Goal: Task Accomplishment & Management: Use online tool/utility

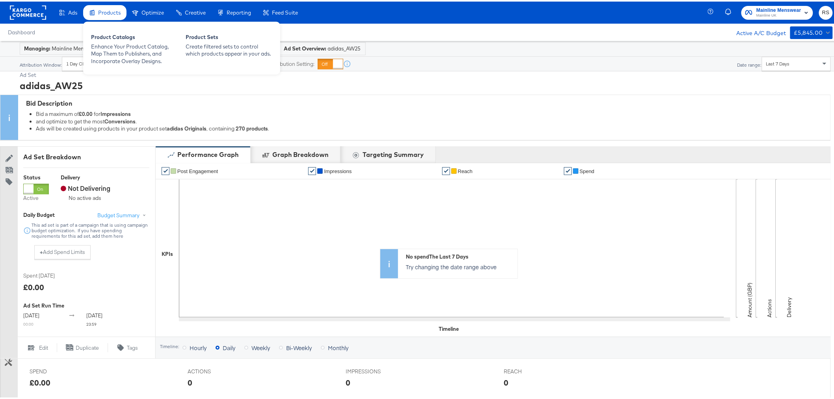
click at [106, 9] on span "Products" at bounding box center [109, 11] width 22 height 6
click at [124, 41] on div "Product Catalogs" at bounding box center [134, 36] width 87 height 9
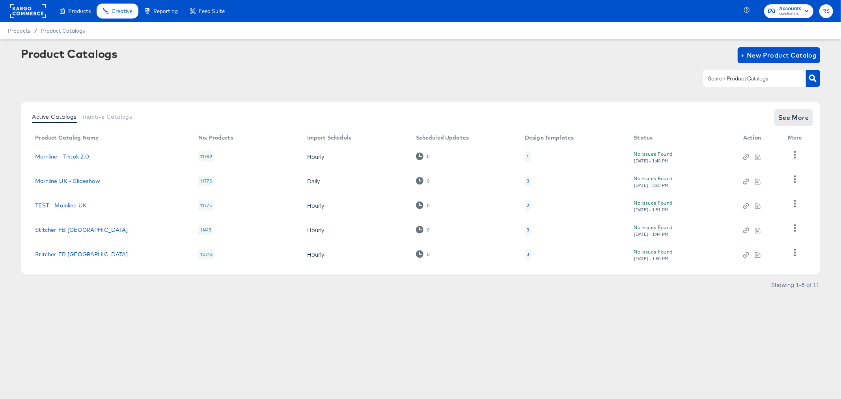
click at [809, 113] on button "See More" at bounding box center [793, 118] width 37 height 16
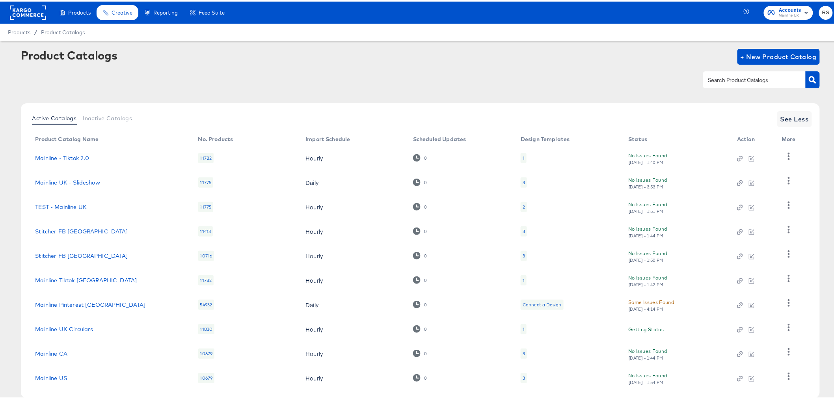
scroll to position [41, 0]
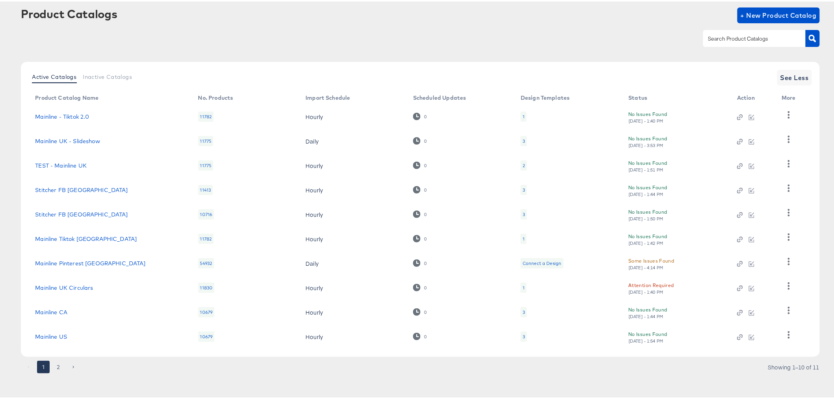
click at [57, 369] on button "2" at bounding box center [58, 365] width 13 height 13
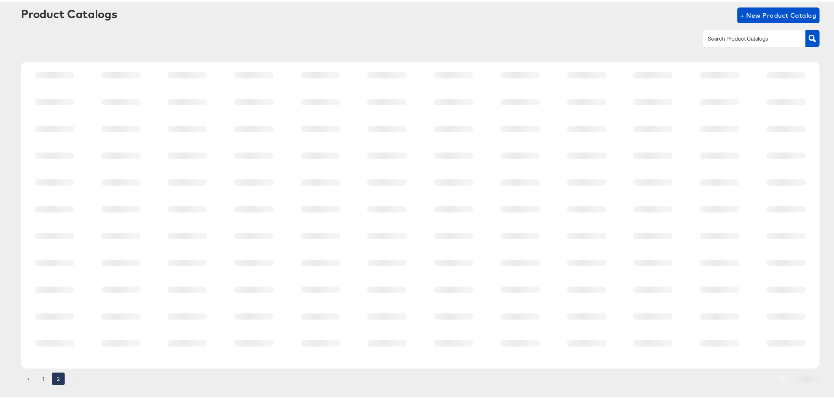
scroll to position [0, 0]
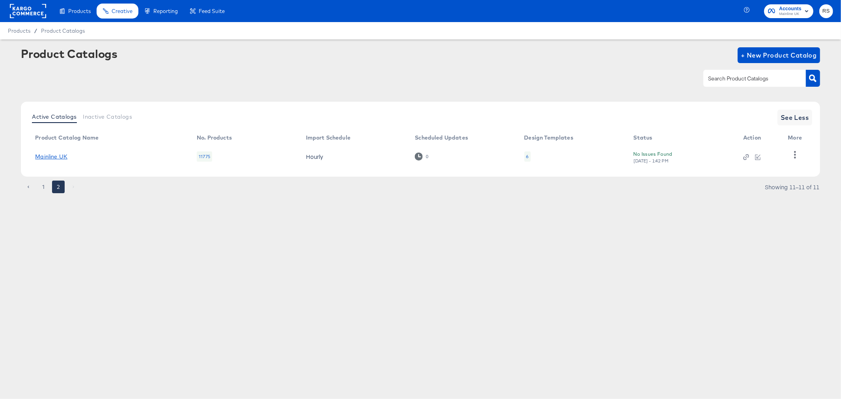
click at [52, 157] on link "Mainline UK" at bounding box center [51, 156] width 32 height 6
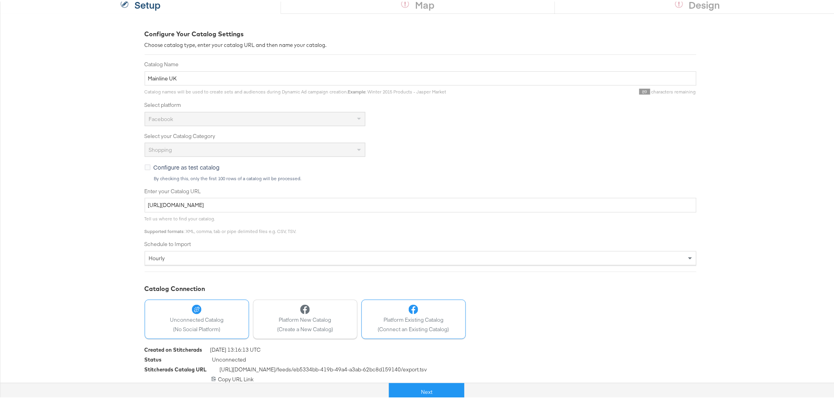
scroll to position [93, 0]
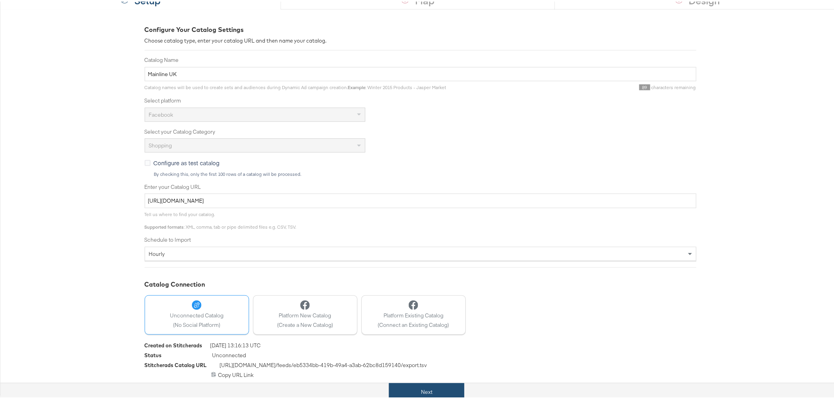
click at [417, 387] on button "Next" at bounding box center [426, 391] width 75 height 18
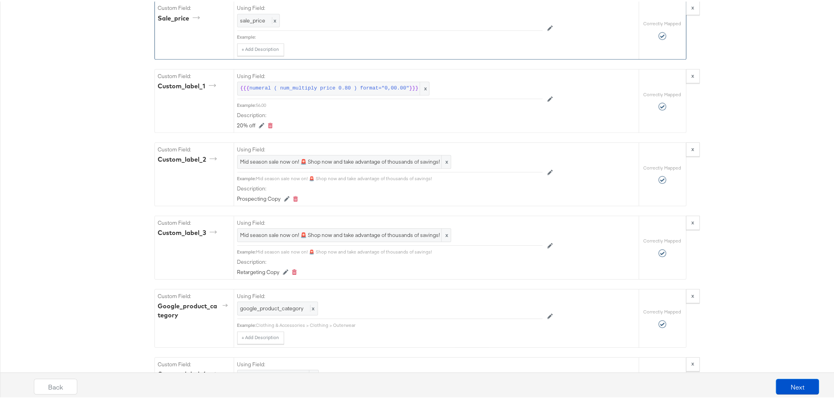
scroll to position [876, 0]
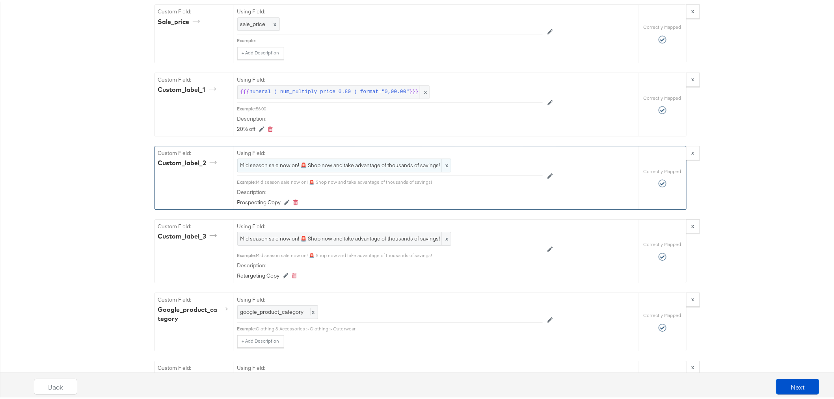
click at [300, 170] on div "Mid season sale now on! 🚨 Shop now and take advantage of thousands of savings! x" at bounding box center [344, 164] width 214 height 14
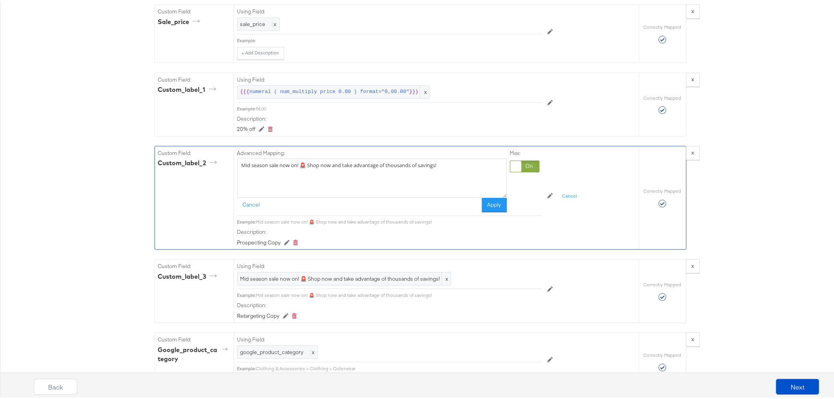
click at [300, 170] on textarea "Mid season sale now on! 🚨 Shop now and take advantage of thousands of savings!" at bounding box center [372, 176] width 270 height 39
paste textarea "New styles, endless choices 🔥 Find thousands of styles in one destination onlin…"
type textarea "New styles, endless choices 🔥 Find thousands of styles in one destination onlin…"
click at [491, 204] on button "Apply" at bounding box center [494, 203] width 25 height 14
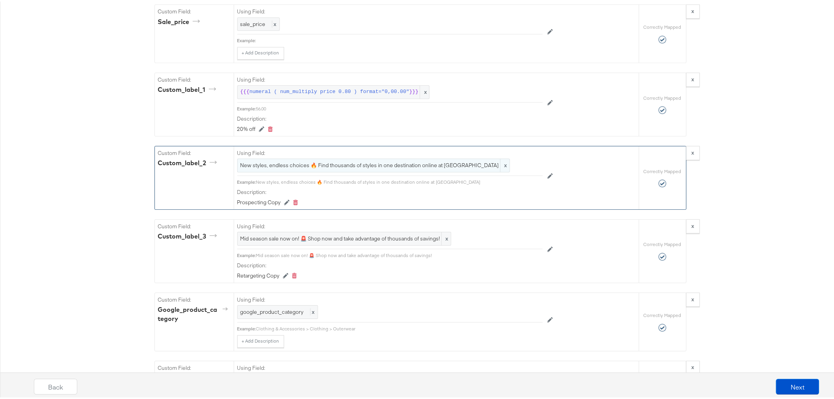
click at [307, 163] on span "New styles, endless choices 🔥 Find thousands of styles in one destination onlin…" at bounding box center [373, 163] width 266 height 7
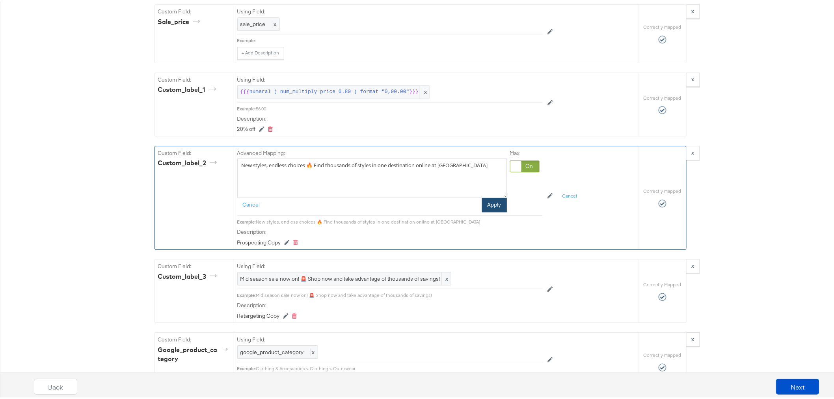
click at [495, 203] on button "Apply" at bounding box center [494, 203] width 25 height 14
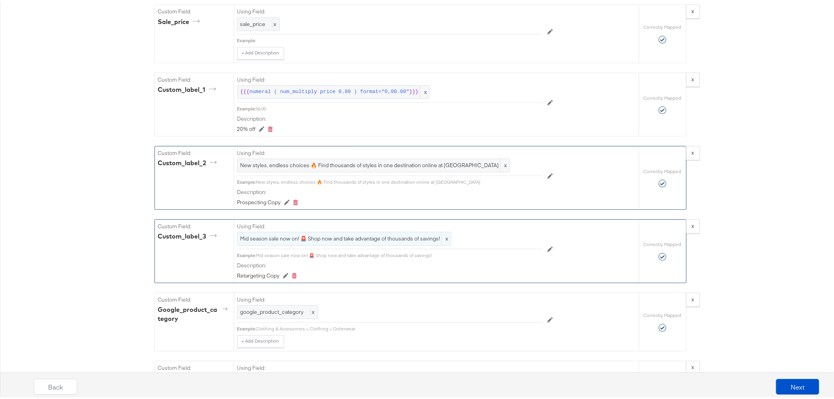
click at [312, 243] on div "Mid season sale now on! 🚨 Shop now and take advantage of thousands of savings! x" at bounding box center [344, 237] width 214 height 14
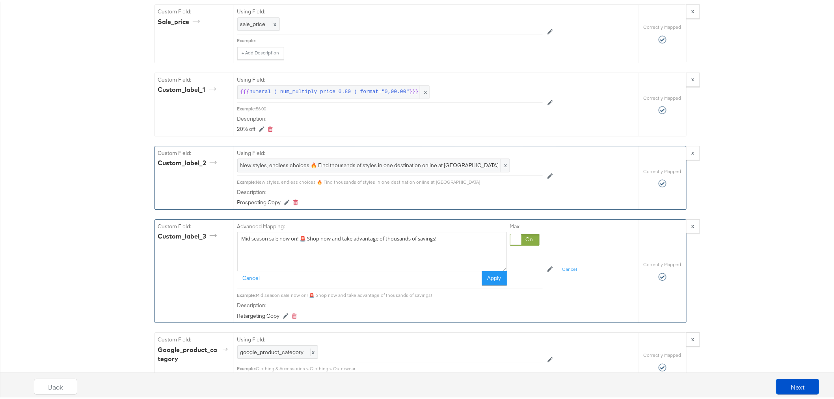
click at [312, 243] on textarea "Mid season sale now on! 🚨 Shop now and take advantage of thousands of savings!" at bounding box center [372, 249] width 270 height 39
paste textarea "enswear styles delivered FREE 👏🏻 Spend £40 and get free UK delivery within 72 h…"
type textarea "Menswear styles delivered FREE 👏🏻 Spend £40 and get free UK delivery within 72 …"
click at [485, 280] on button "Apply" at bounding box center [494, 277] width 25 height 14
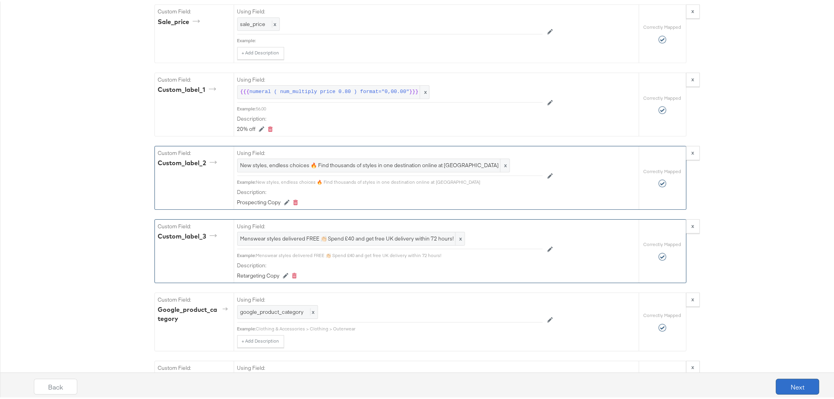
click at [782, 382] on button "Next" at bounding box center [797, 385] width 43 height 16
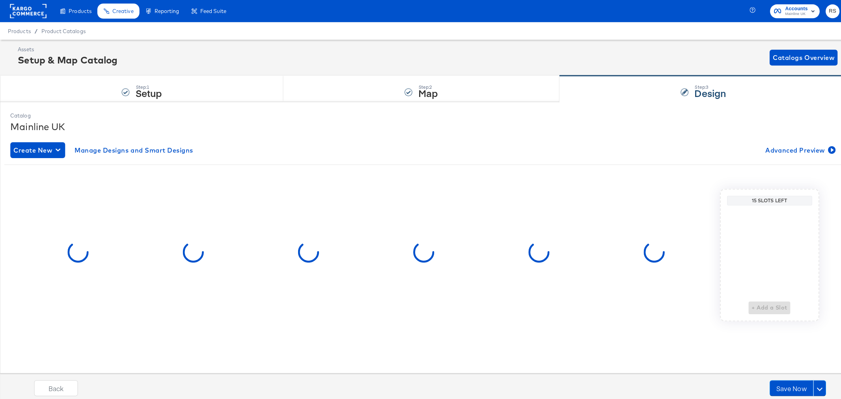
scroll to position [0, 0]
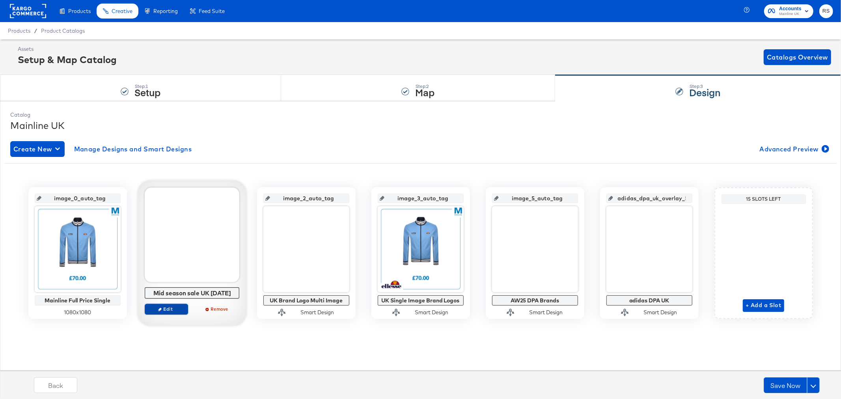
click at [169, 310] on span "Edit" at bounding box center [166, 309] width 36 height 6
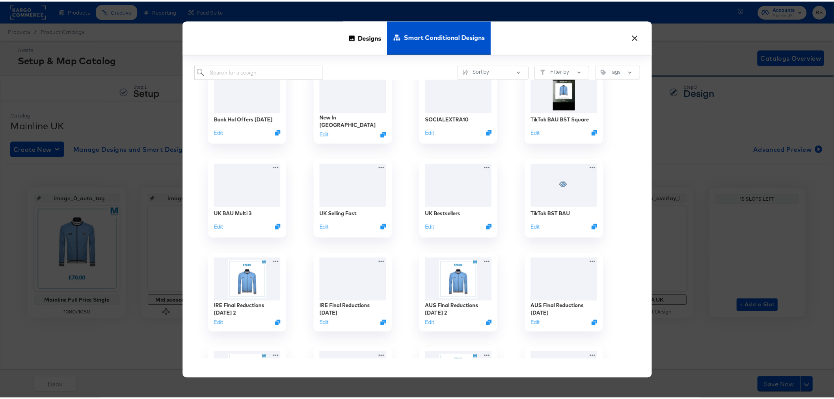
scroll to position [262, 0]
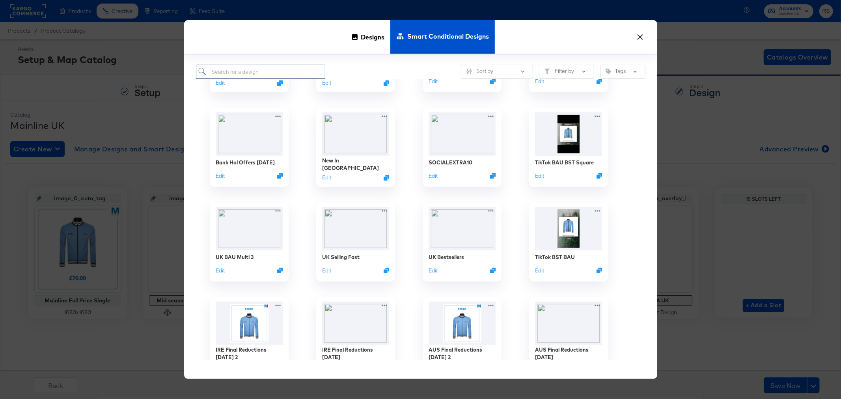
click at [220, 69] on input "search" at bounding box center [261, 72] width 130 height 15
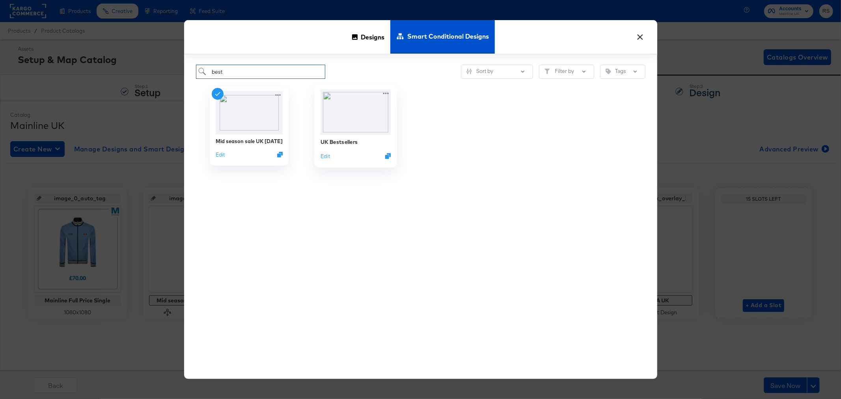
type input "best"
click at [349, 110] on img at bounding box center [355, 111] width 71 height 45
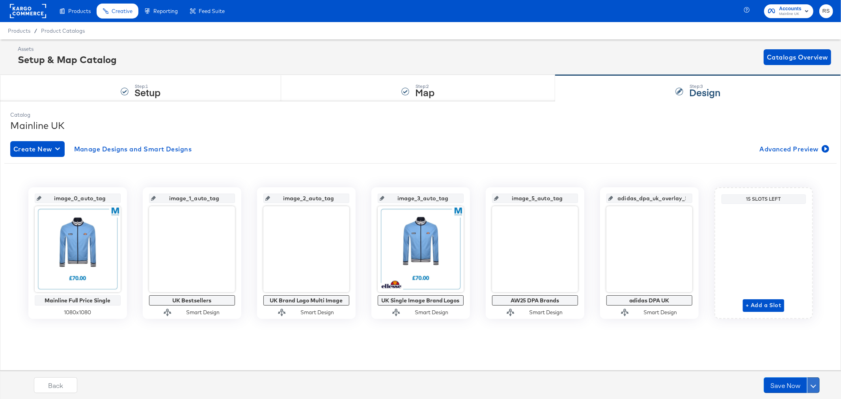
click at [814, 385] on span at bounding box center [813, 385] width 6 height 6
click at [797, 367] on div "Schedule Save" at bounding box center [794, 369] width 36 height 7
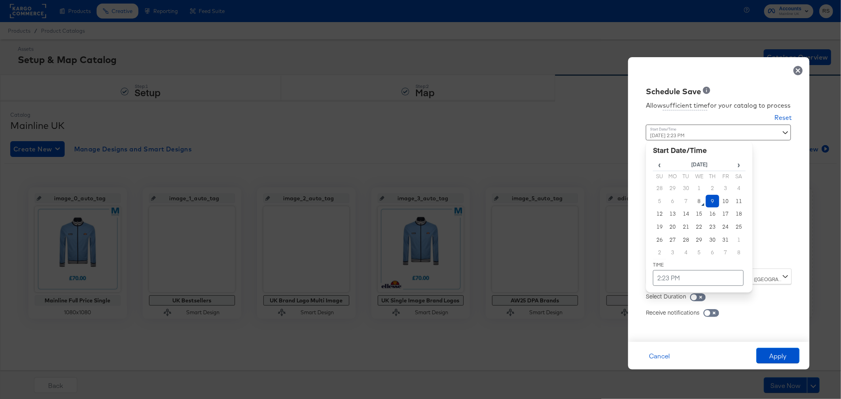
click at [667, 257] on div "[DATE] 2:23 PM ‹ [DATE] › Su Mo Tu We Th Fr Sa 28 29 30 1 2 3 4 5 6 7 8 9 10 11…" at bounding box center [699, 194] width 107 height 138
click at [713, 202] on td "9" at bounding box center [711, 201] width 13 height 13
click at [686, 279] on td "2:23 PM" at bounding box center [698, 278] width 91 height 16
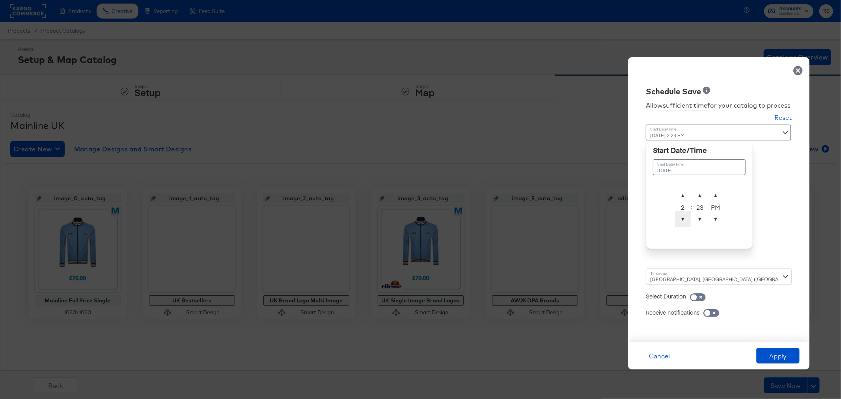
click at [681, 219] on span "▼" at bounding box center [683, 219] width 16 height 16
click at [700, 219] on span "▼" at bounding box center [700, 219] width 16 height 16
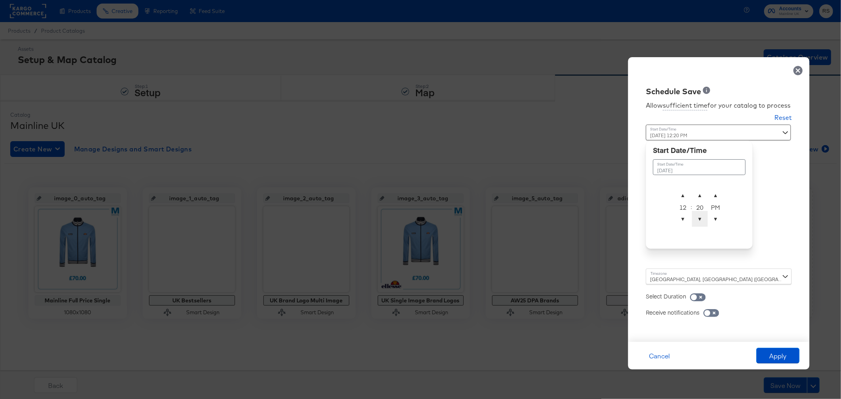
click at [700, 219] on span "▼" at bounding box center [700, 219] width 16 height 16
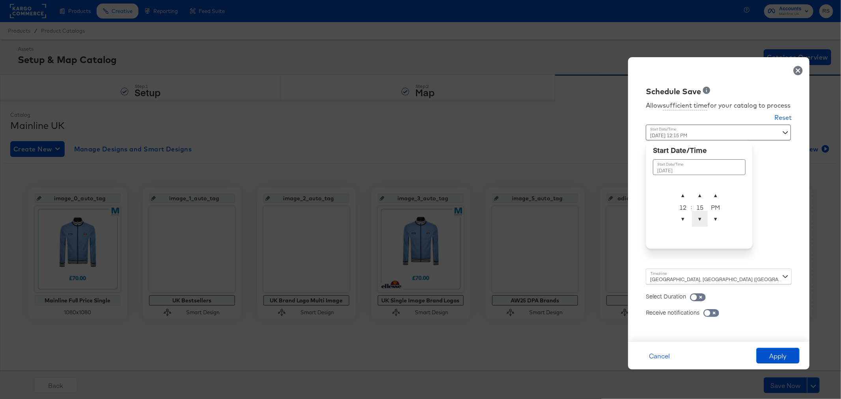
click at [700, 219] on span "▼" at bounding box center [700, 219] width 16 height 16
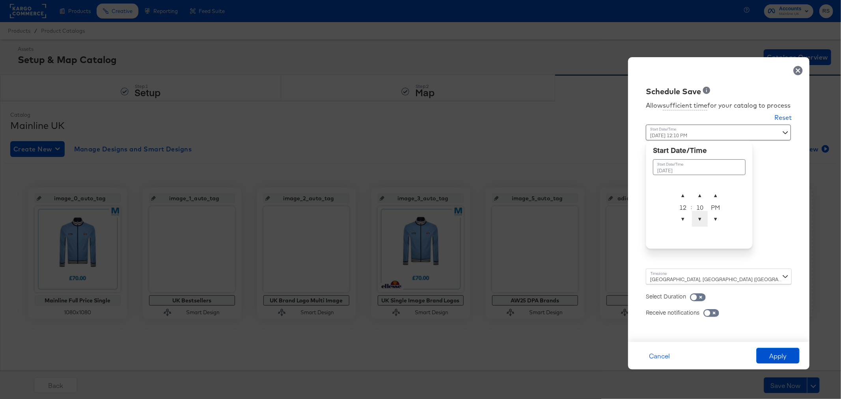
click at [700, 219] on span "▼" at bounding box center [700, 219] width 16 height 16
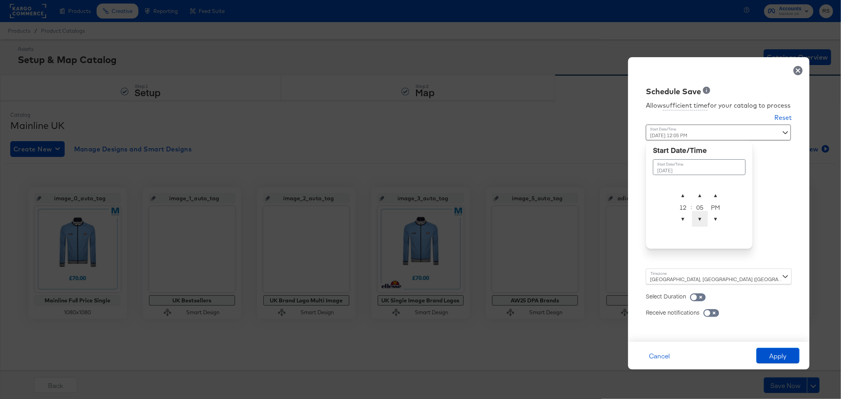
click at [700, 219] on span "▼" at bounding box center [700, 219] width 16 height 16
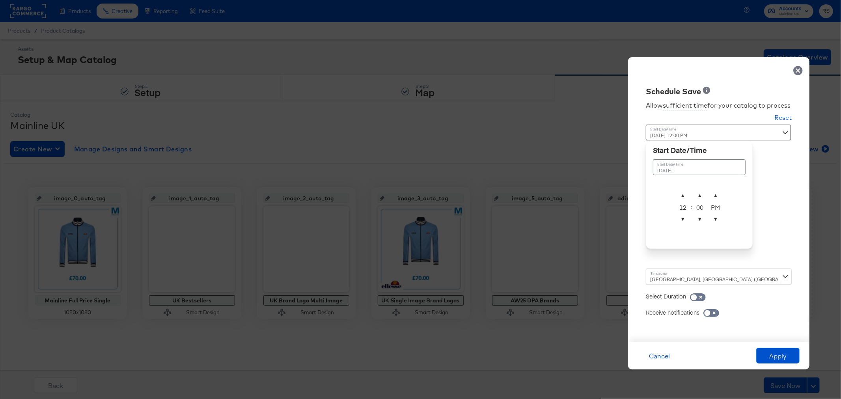
click at [723, 219] on td "▲ 12 ▼ : ▲ 00 ▼ ▲ PM ▼" at bounding box center [698, 208] width 49 height 42
type input "[DATE] 12:00 AM"
click at [720, 219] on span "▼" at bounding box center [715, 219] width 16 height 16
click at [793, 238] on div "Allow sufficient time for your catalog to process Reset Time : [DATE] 12:00 AM …" at bounding box center [718, 215] width 169 height 237
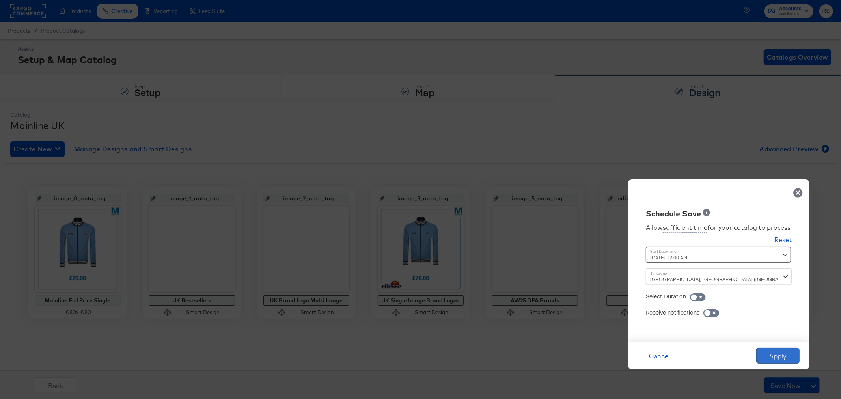
click at [770, 354] on button "Apply" at bounding box center [777, 356] width 43 height 16
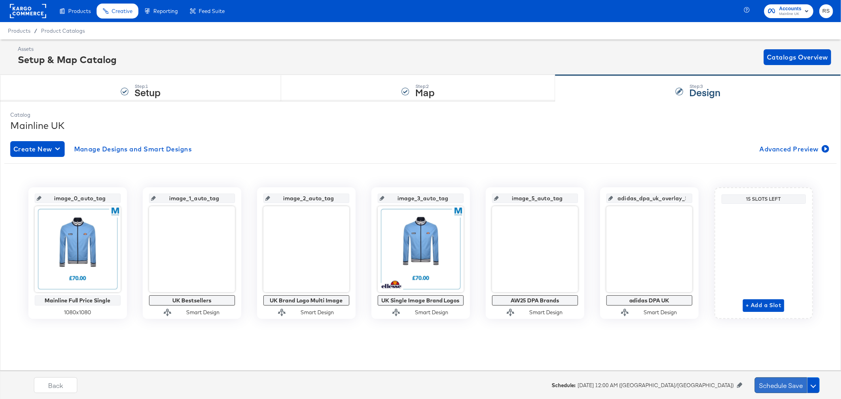
click at [774, 383] on button "Schedule Save" at bounding box center [780, 385] width 52 height 16
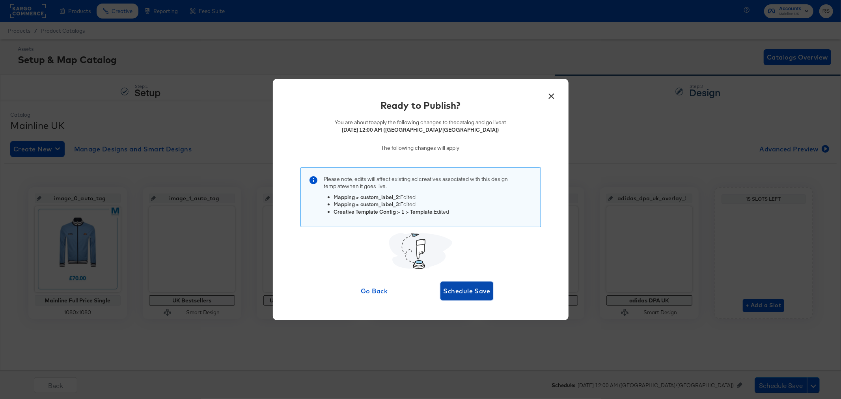
click at [458, 296] on span "Schedule Save" at bounding box center [466, 290] width 47 height 11
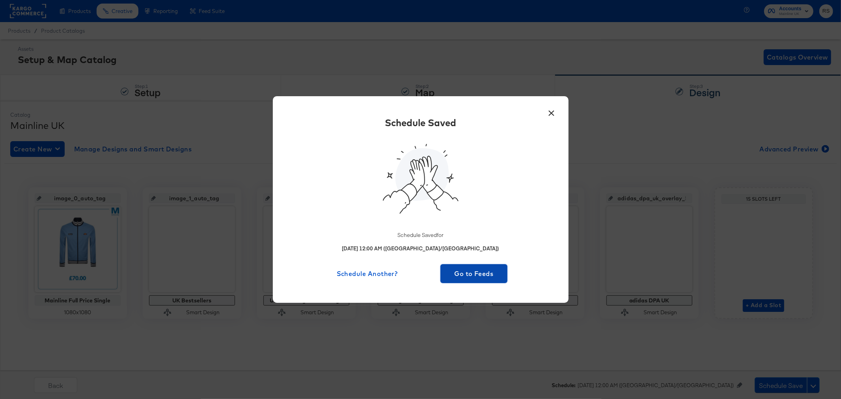
click at [459, 272] on span "Go to Feeds" at bounding box center [473, 273] width 61 height 11
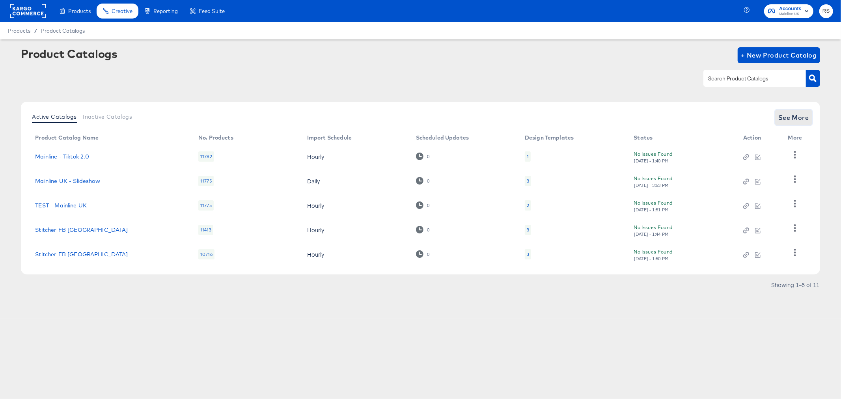
click at [789, 113] on span "See More" at bounding box center [793, 117] width 31 height 11
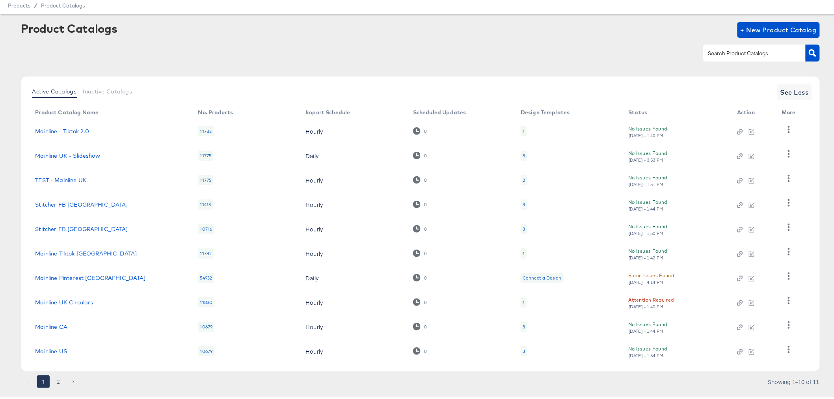
scroll to position [41, 0]
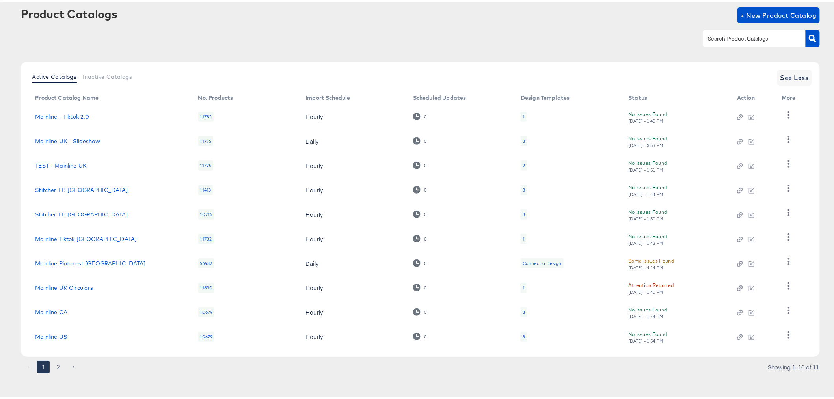
click at [58, 337] on link "Mainline US" at bounding box center [51, 335] width 32 height 6
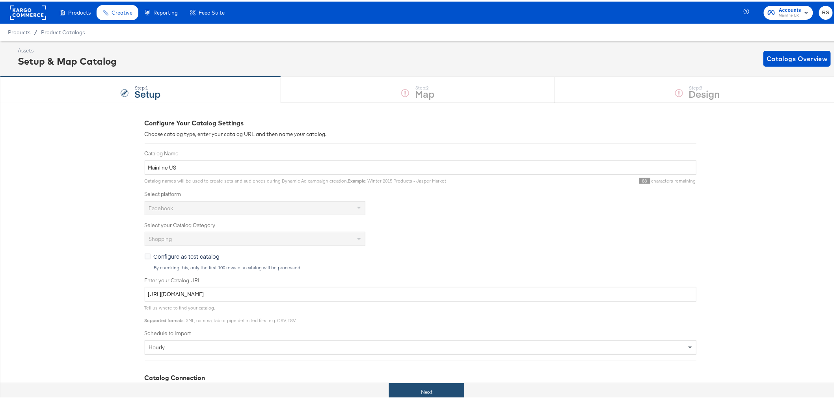
click at [398, 390] on button "Next" at bounding box center [426, 391] width 75 height 18
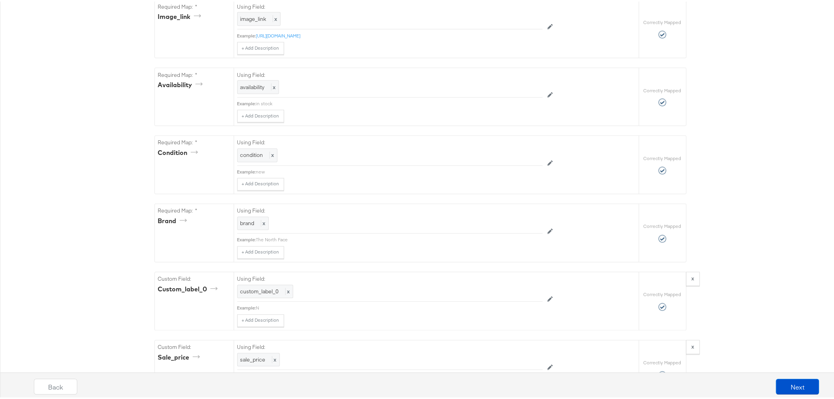
scroll to position [744, 0]
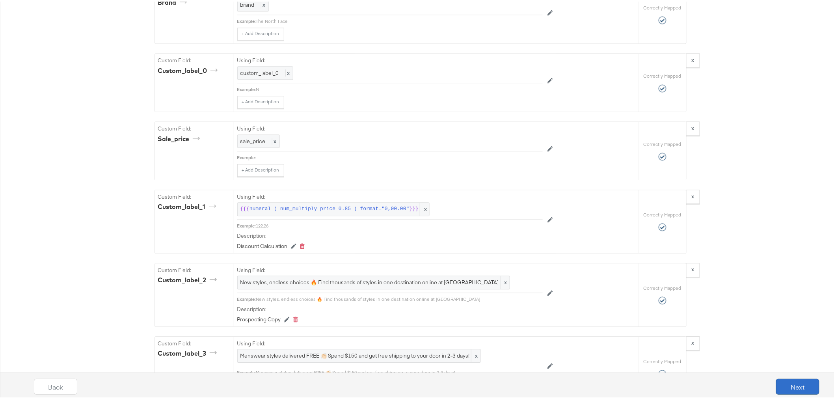
click at [782, 383] on button "Next" at bounding box center [797, 385] width 43 height 16
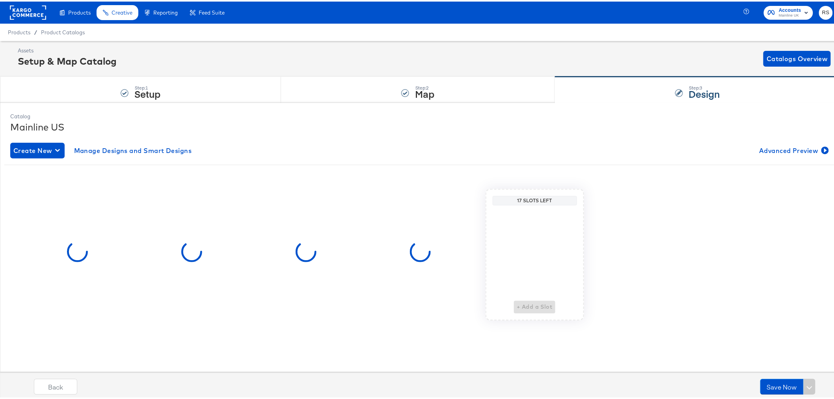
scroll to position [0, 0]
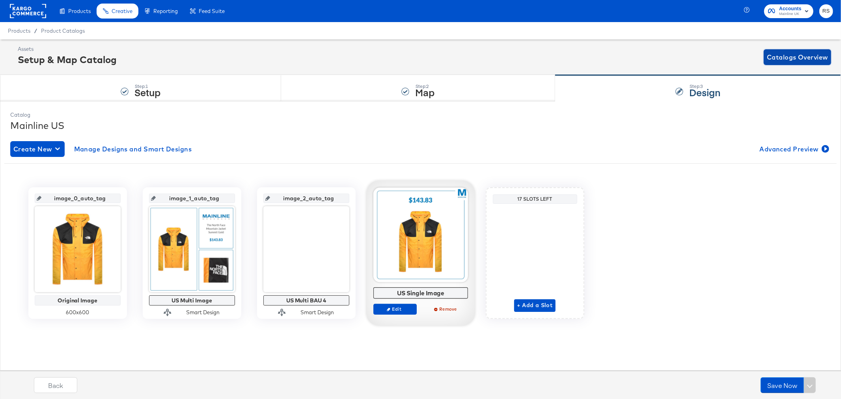
click at [779, 58] on span "Catalogs Overview" at bounding box center [797, 57] width 61 height 11
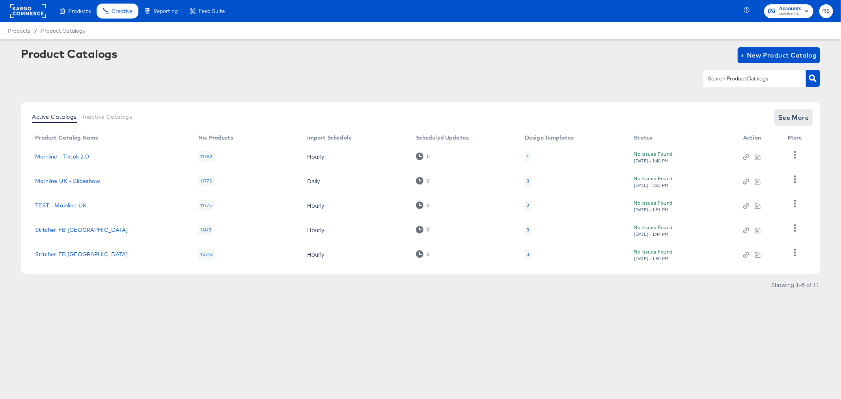
click at [791, 117] on span "See More" at bounding box center [793, 117] width 31 height 11
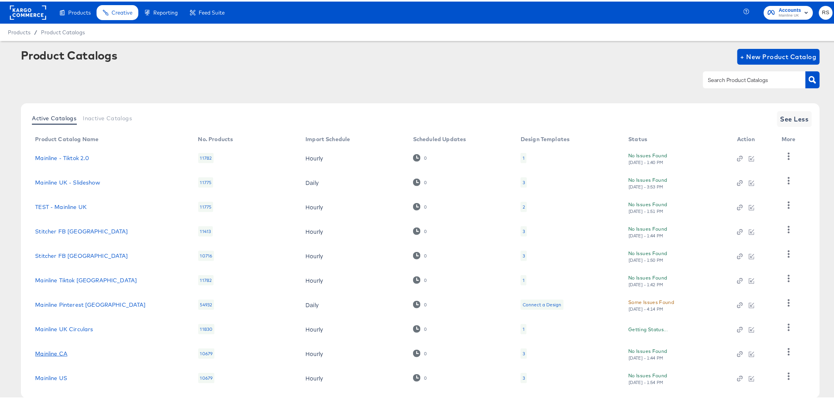
scroll to position [41, 0]
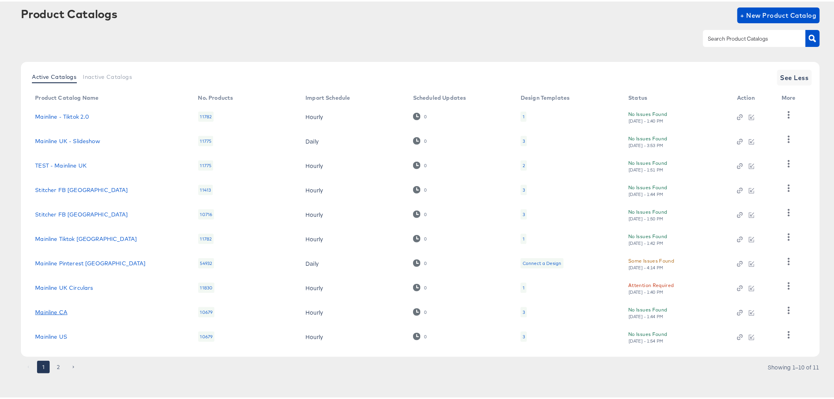
click at [48, 312] on link "Mainline CA" at bounding box center [51, 310] width 32 height 6
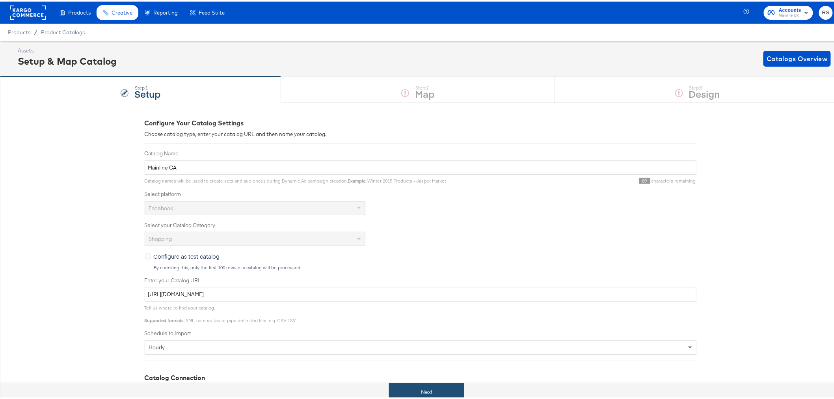
click at [452, 385] on button "Next" at bounding box center [426, 391] width 75 height 18
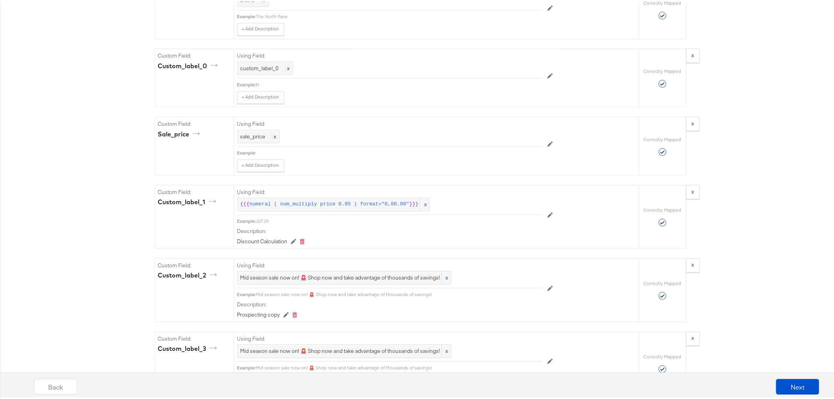
scroll to position [832, 0]
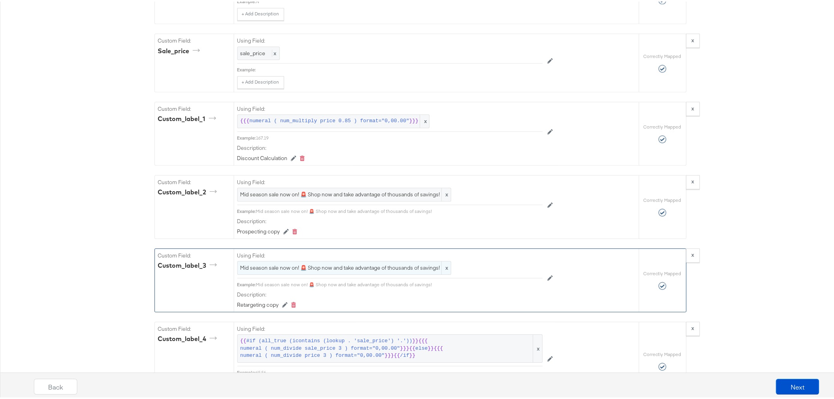
click at [310, 270] on span "Mid season sale now on! 🚨 Shop now and take advantage of thousands of savings!" at bounding box center [344, 265] width 208 height 7
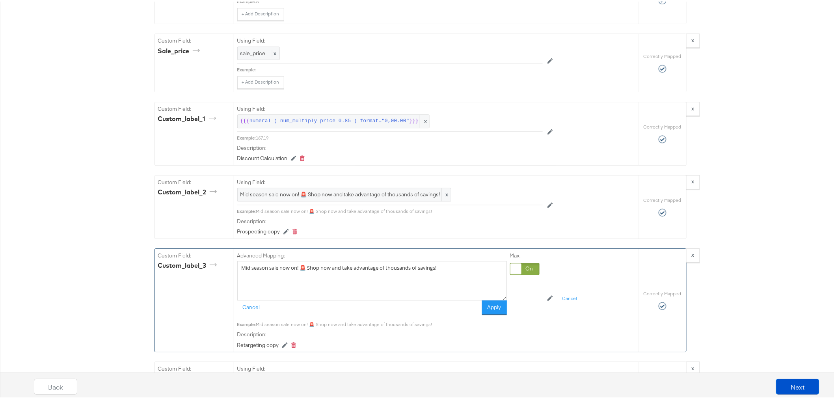
click at [310, 277] on textarea "Mid season sale now on! 🚨 Shop now and take advantage of thousands of savings!" at bounding box center [372, 278] width 270 height 39
paste textarea "enswear styles delivered FREE 👏🏻 Spend $250 and get free shipping to your door …"
type textarea "Menswear styles delivered FREE 👏🏻 Spend $250 and get free shipping to your door…"
click at [310, 196] on div "Mid season sale now on! 🚨 Shop now and take advantage of thousands of savings! x" at bounding box center [344, 193] width 214 height 14
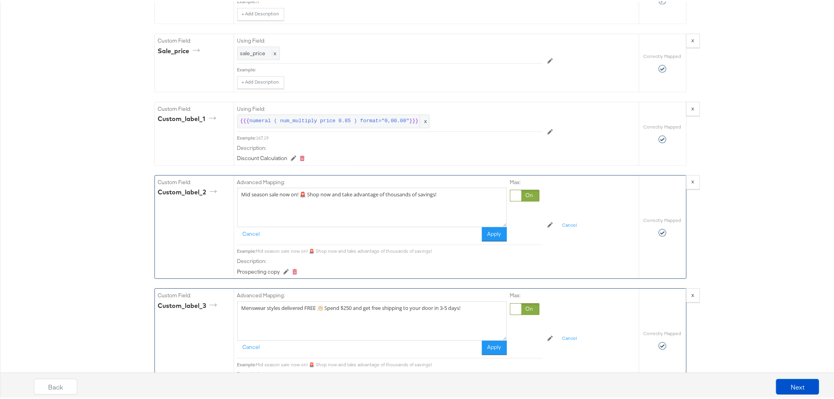
click at [310, 204] on textarea "Mid season sale now on! 🚨 Shop now and take advantage of thousands of savings!" at bounding box center [372, 205] width 270 height 39
paste textarea "enswear styles delivered FREE 👏🏻 Spend $250 and get free shipping to your door …"
type textarea "Menswear styles delivered FREE 👏🏻 Spend $250 and get free shipping to your door…"
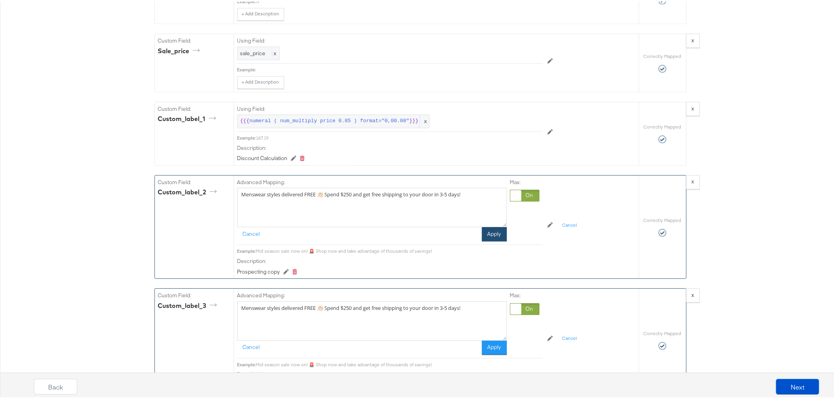
click at [487, 240] on button "Apply" at bounding box center [494, 232] width 25 height 14
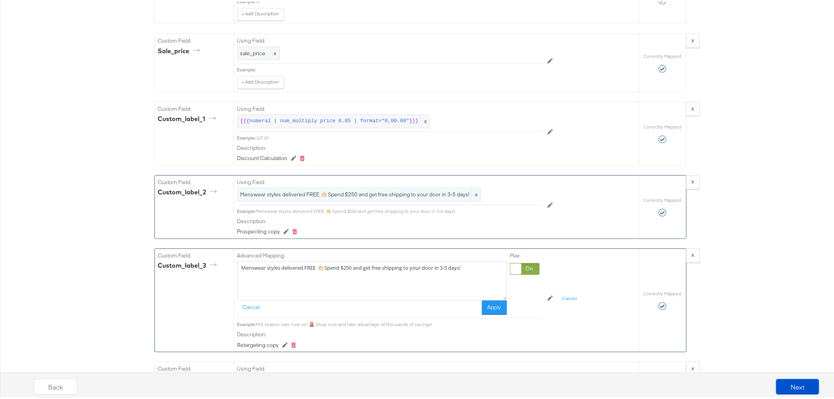
click at [334, 197] on span "Menswear styles delivered FREE 👏🏻 Spend $250 and get free shipping to your door…" at bounding box center [358, 192] width 237 height 7
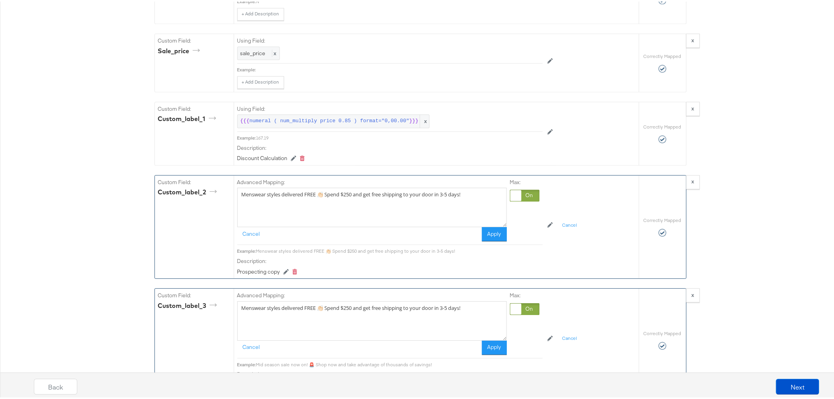
click at [334, 204] on textarea "Menswear styles delivered FREE 👏🏻 Spend $250 and get free shipping to your door…" at bounding box center [372, 205] width 270 height 39
click at [334, 205] on textarea "Menswear styles delivered FREE 👏🏻 Spend $250 and get free shipping to your door…" at bounding box center [372, 205] width 270 height 39
click at [500, 240] on button "Apply" at bounding box center [494, 232] width 25 height 14
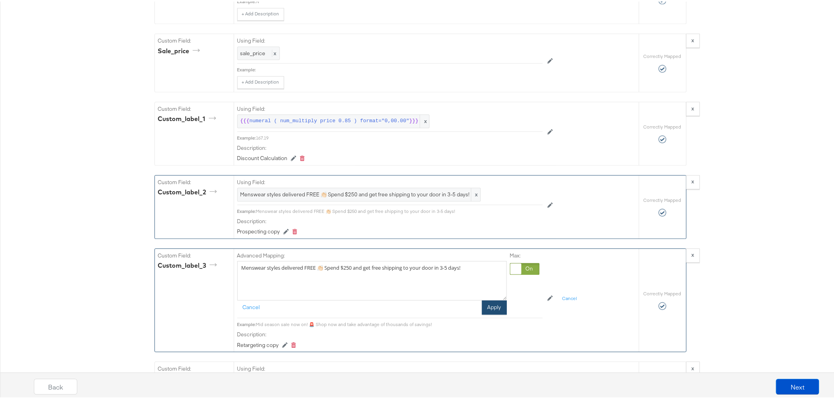
click at [484, 313] on button "Apply" at bounding box center [494, 306] width 25 height 14
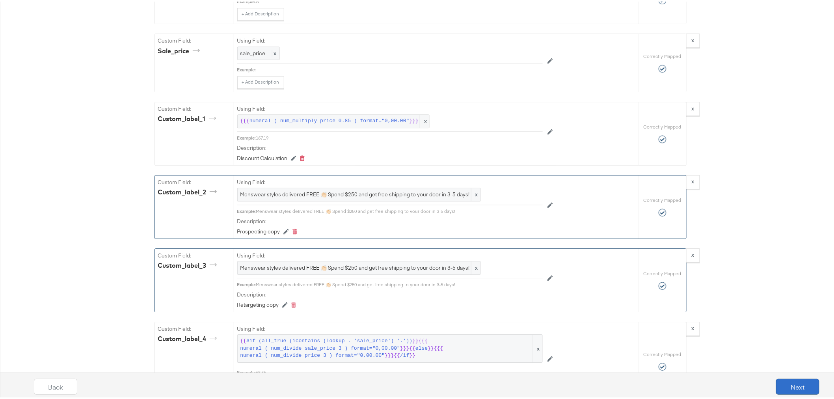
click at [791, 386] on button "Next" at bounding box center [797, 385] width 43 height 16
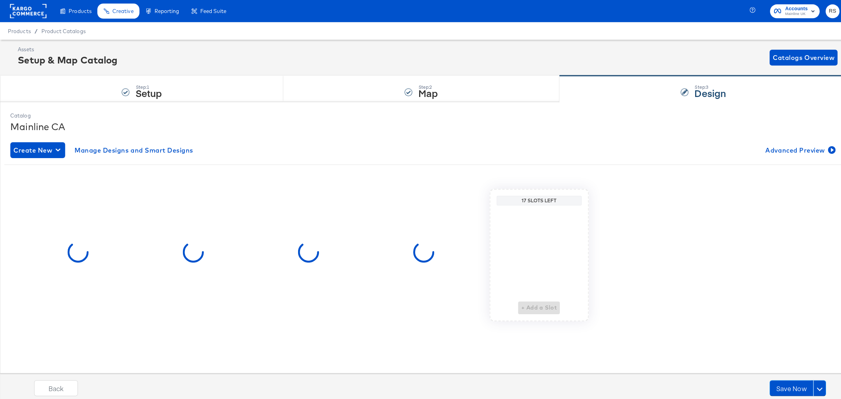
scroll to position [0, 0]
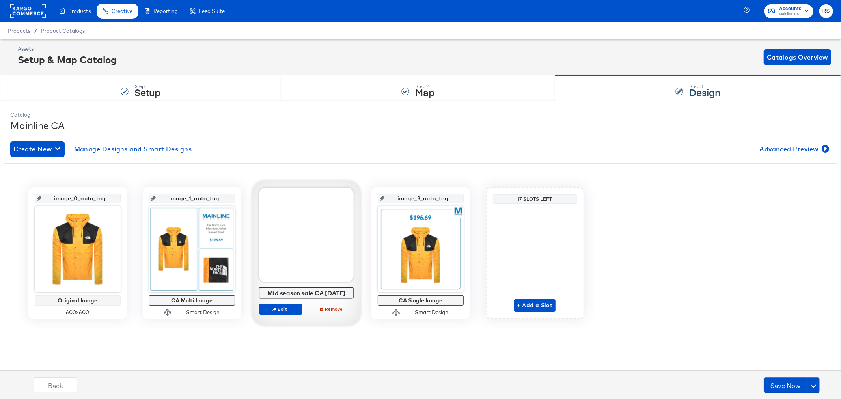
click at [285, 271] on div at bounding box center [306, 235] width 95 height 95
click at [280, 311] on span "Edit" at bounding box center [280, 309] width 36 height 6
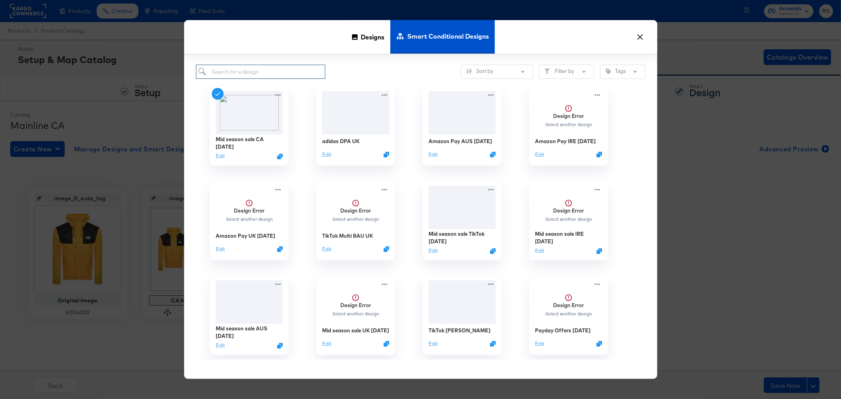
click at [225, 65] on input "search" at bounding box center [261, 72] width 130 height 15
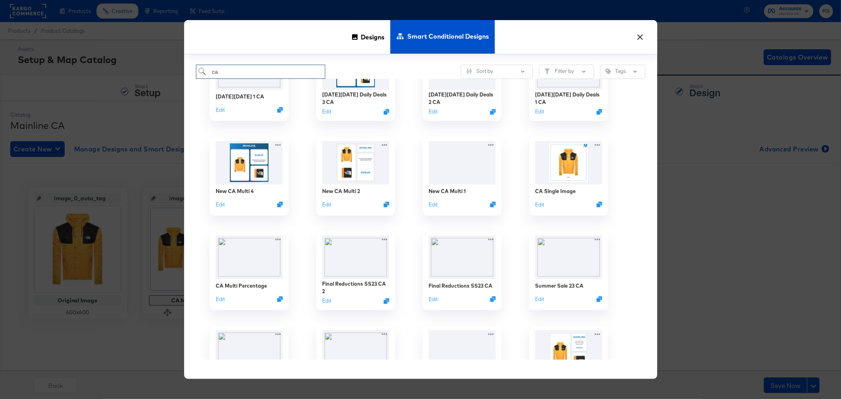
scroll to position [963, 0]
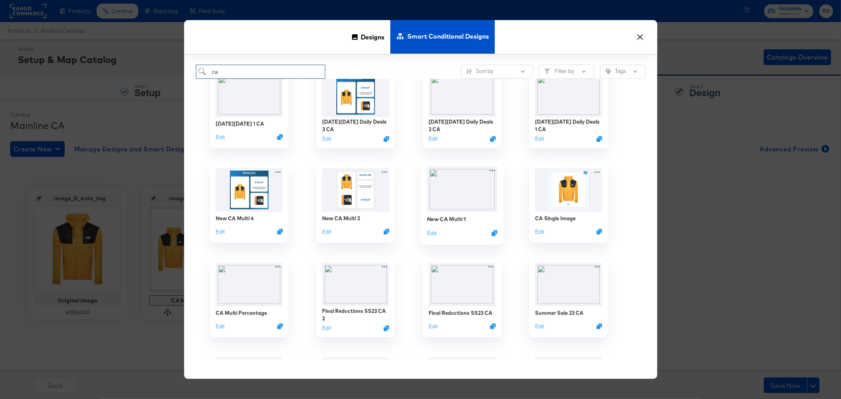
type input "ca"
click at [470, 220] on div "New CA Multi 1 Edit" at bounding box center [461, 226] width 71 height 28
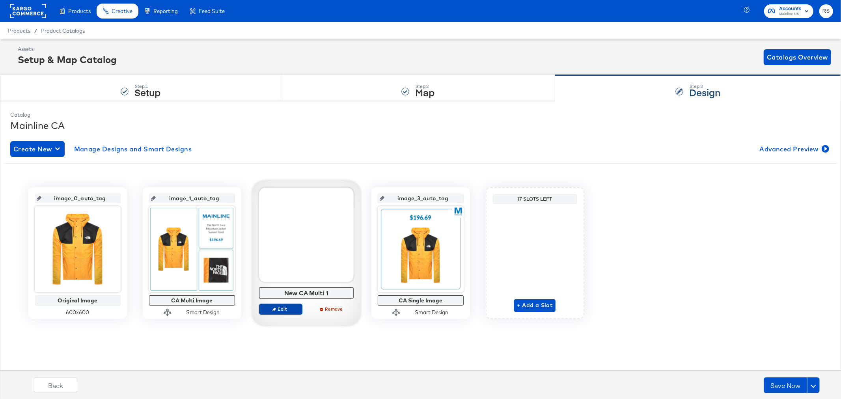
click at [290, 306] on span "Edit" at bounding box center [280, 309] width 36 height 6
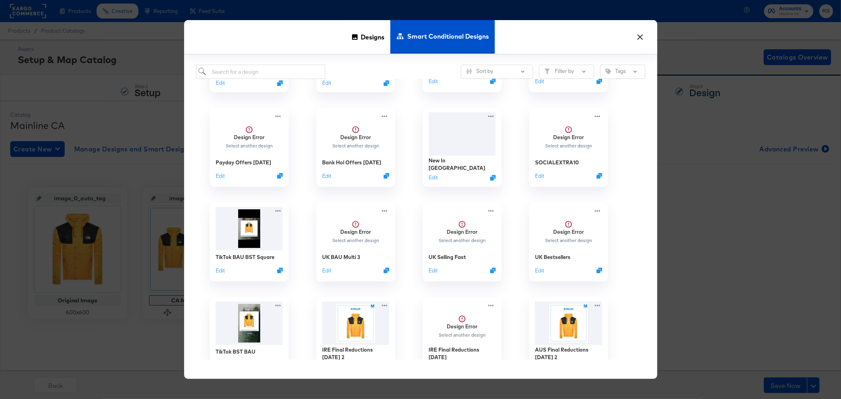
scroll to position [438, 0]
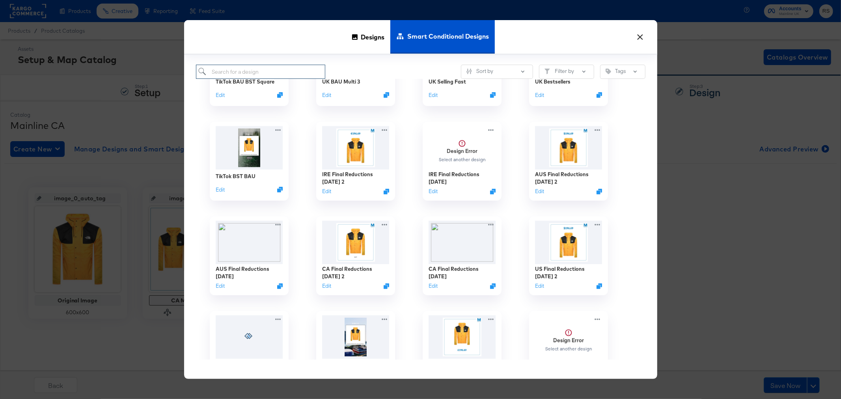
click at [238, 74] on input "search" at bounding box center [261, 72] width 130 height 15
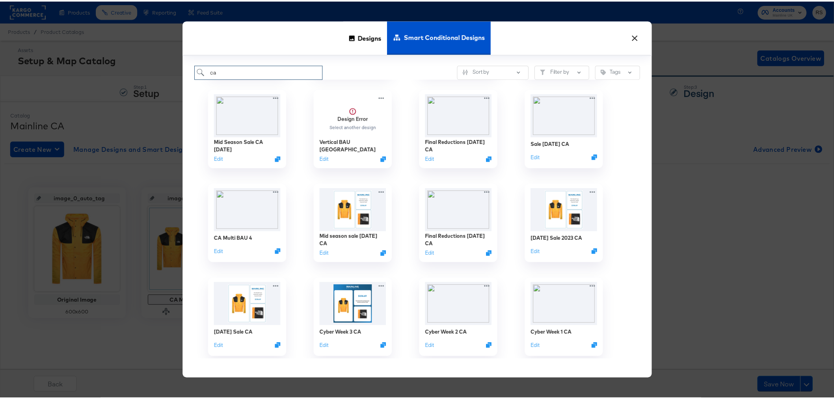
scroll to position [569, 0]
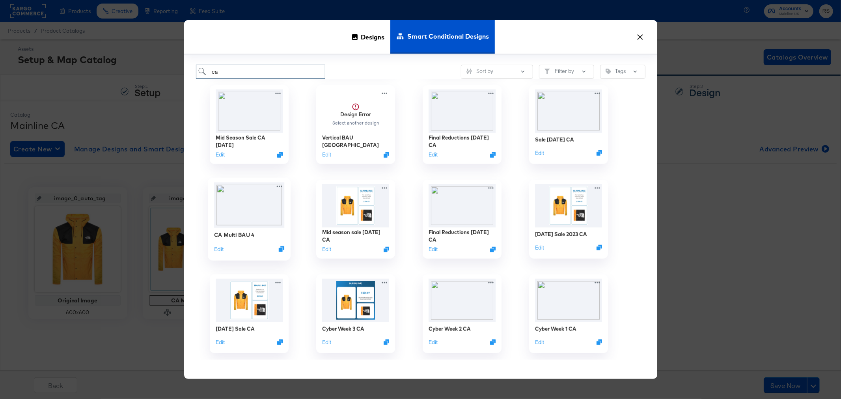
type input "ca"
click at [253, 239] on div "CA Multi BAU 4 Edit" at bounding box center [249, 242] width 71 height 28
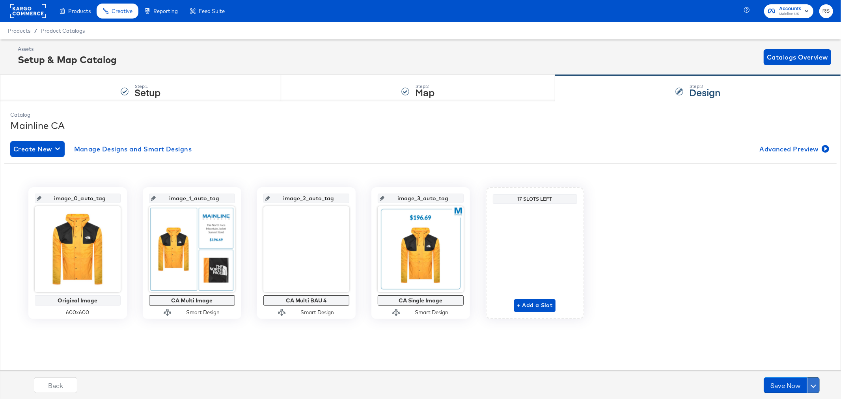
click at [814, 383] on button at bounding box center [813, 385] width 13 height 16
click at [781, 365] on button "Schedule Save" at bounding box center [791, 370] width 56 height 15
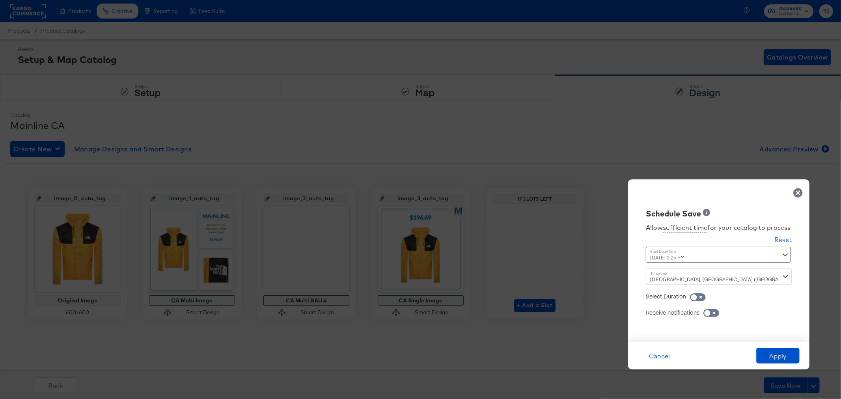
click at [711, 261] on div "[DATE] 2:25 PM ‹ [DATE] › Su Mo Tu We Th Fr Sa 28 29 30 1 2 3 4 5 6 7 8 9 10 11…" at bounding box center [699, 255] width 107 height 16
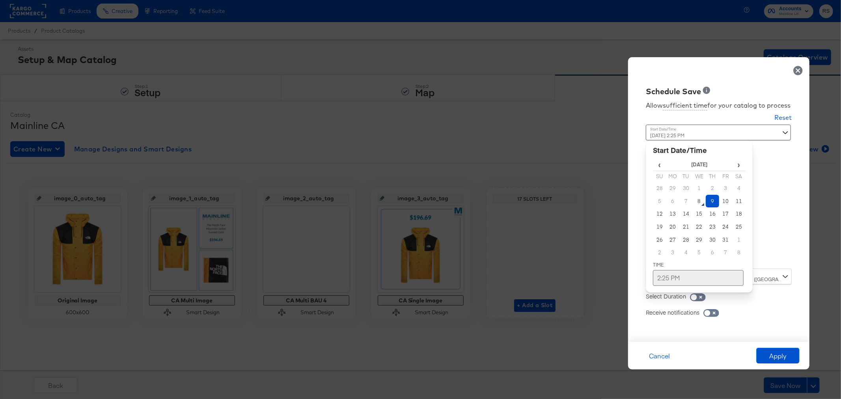
click at [698, 274] on td "2:25 PM" at bounding box center [698, 278] width 91 height 16
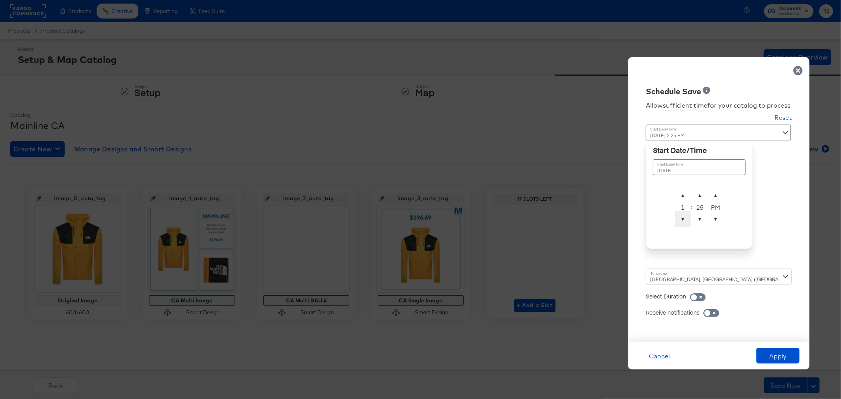
click at [683, 221] on span "▼" at bounding box center [683, 219] width 16 height 16
click at [678, 193] on span "▲" at bounding box center [683, 195] width 16 height 16
click at [698, 220] on span "▼" at bounding box center [700, 219] width 16 height 16
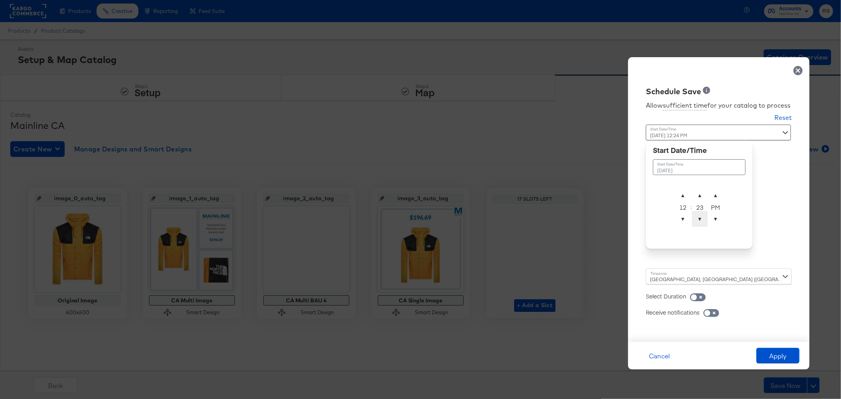
click at [698, 220] on span "▼" at bounding box center [700, 219] width 16 height 16
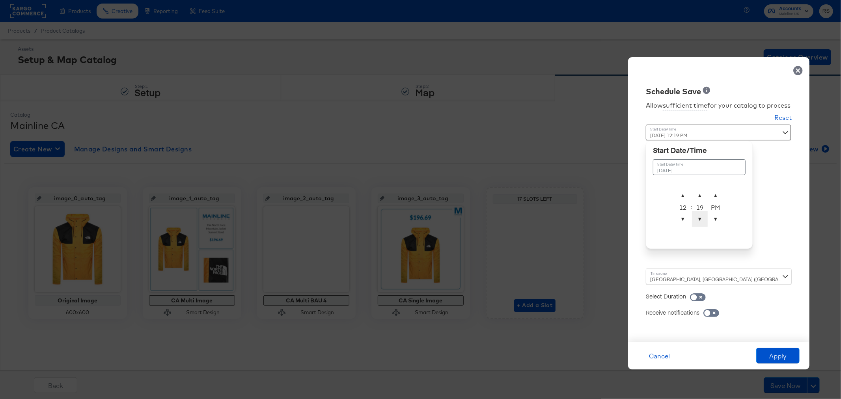
click at [698, 220] on span "▼" at bounding box center [700, 219] width 16 height 16
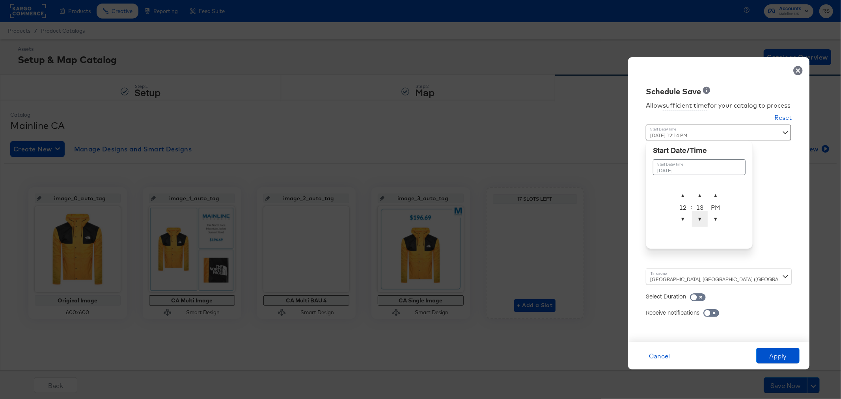
click at [698, 220] on span "▼" at bounding box center [700, 219] width 16 height 16
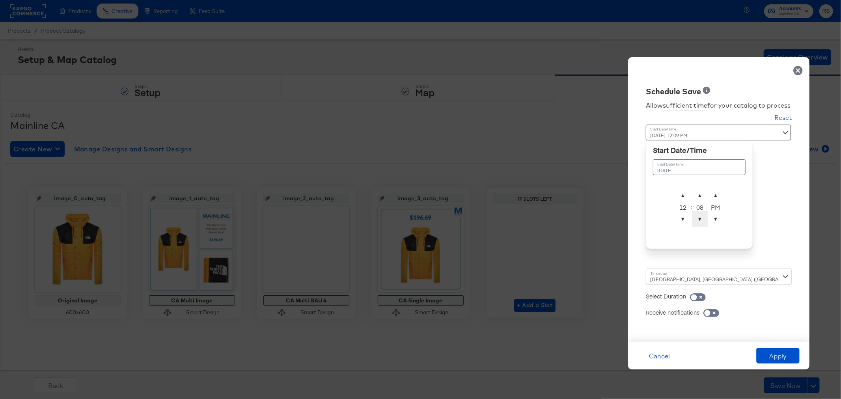
click at [698, 220] on span "▼" at bounding box center [700, 219] width 16 height 16
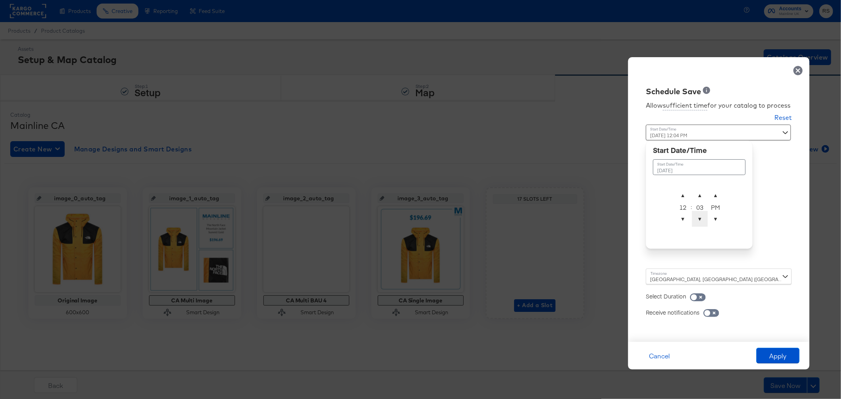
click at [698, 220] on span "▼" at bounding box center [700, 219] width 16 height 16
type input "[DATE] 12:00 AM"
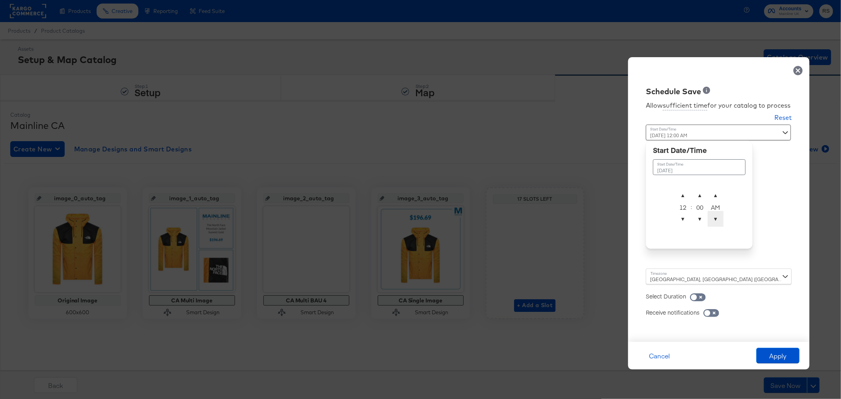
click at [712, 220] on span "▼" at bounding box center [715, 219] width 16 height 16
click at [797, 257] on div "Allow sufficient time for your catalog to process Reset Time : [DATE] 12:00 AM …" at bounding box center [718, 215] width 169 height 237
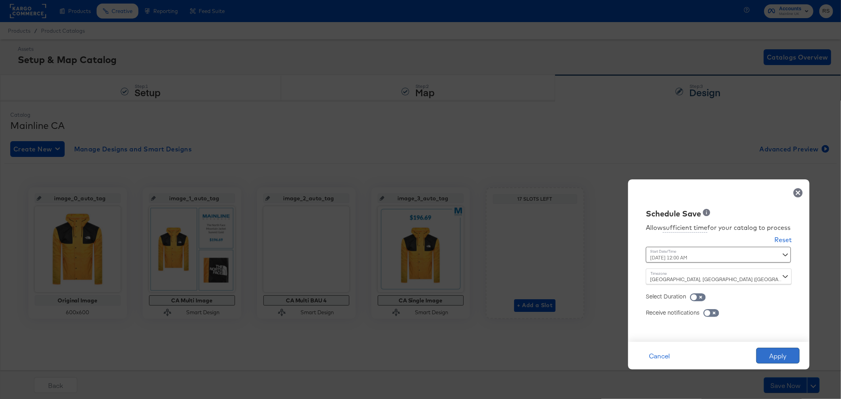
click at [785, 360] on button "Apply" at bounding box center [777, 356] width 43 height 16
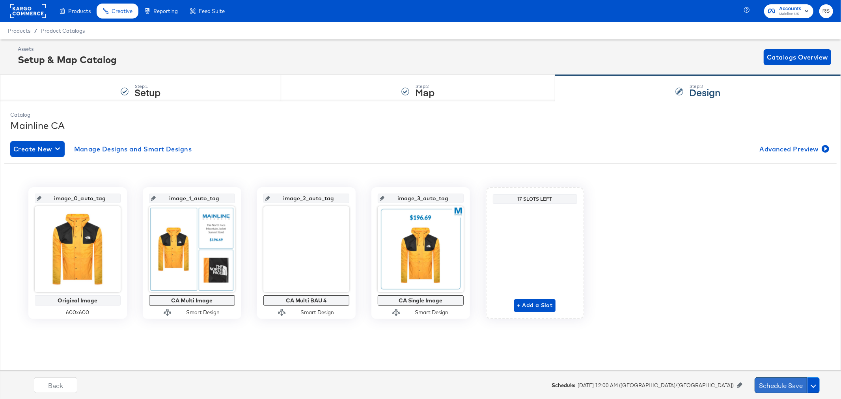
click at [781, 387] on button "Schedule Save" at bounding box center [780, 385] width 52 height 16
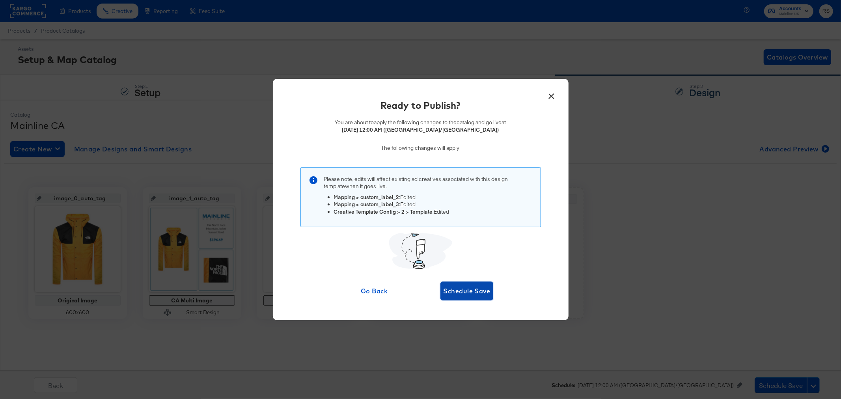
click at [484, 292] on span "Schedule Save" at bounding box center [466, 290] width 47 height 11
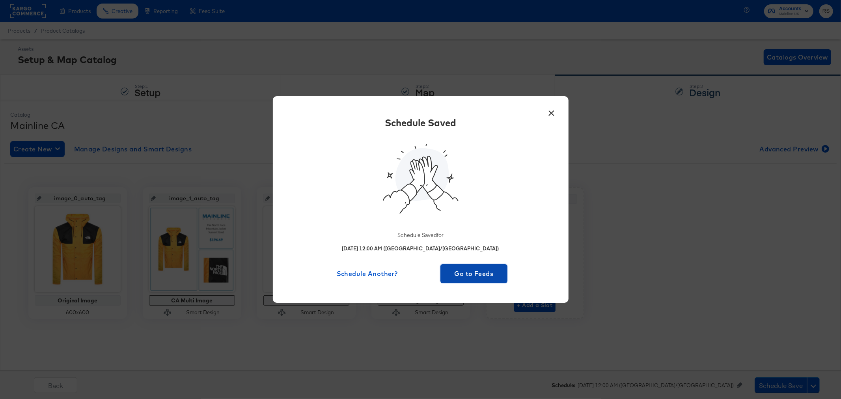
click at [478, 273] on span "Go to Feeds" at bounding box center [473, 273] width 61 height 11
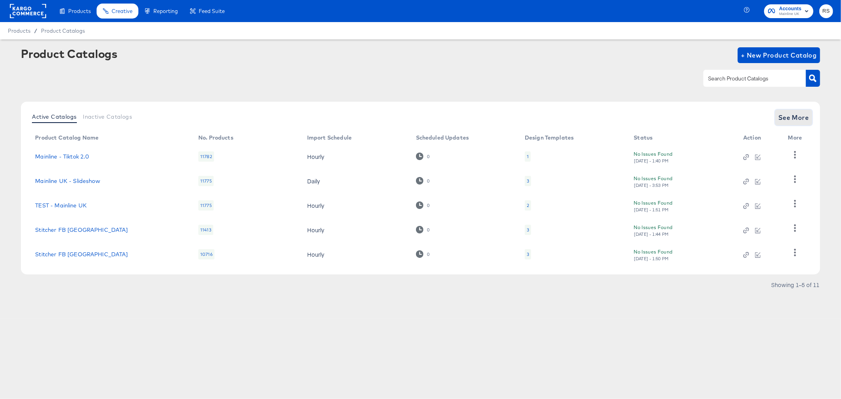
click at [791, 115] on span "See More" at bounding box center [793, 117] width 31 height 11
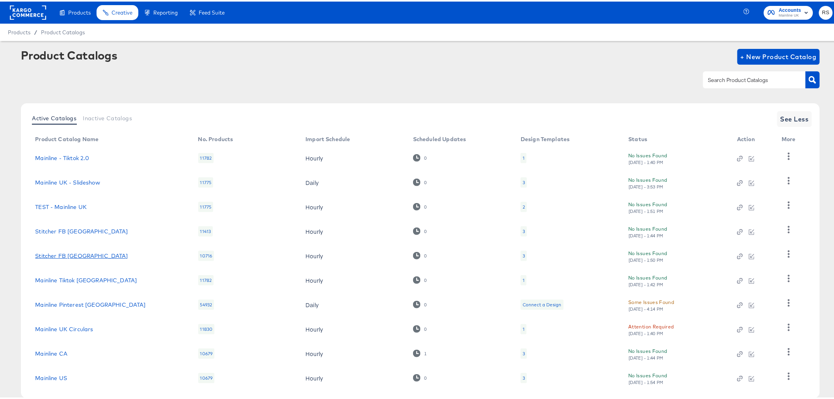
click at [68, 255] on link "Stitcher FB [GEOGRAPHIC_DATA]" at bounding box center [81, 254] width 93 height 6
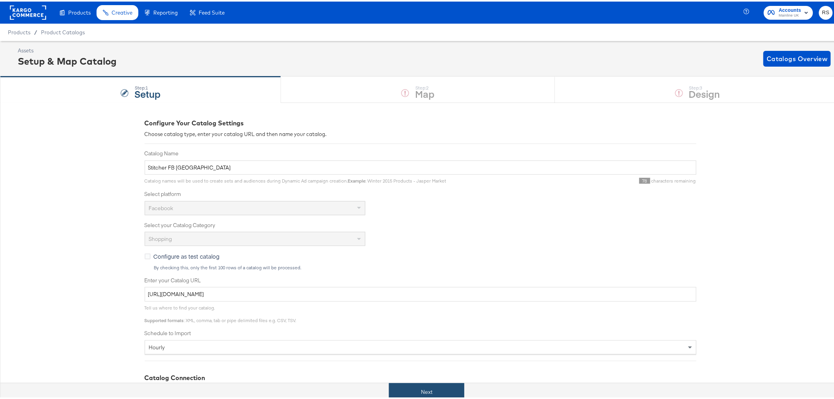
click at [409, 391] on button "Next" at bounding box center [426, 391] width 75 height 18
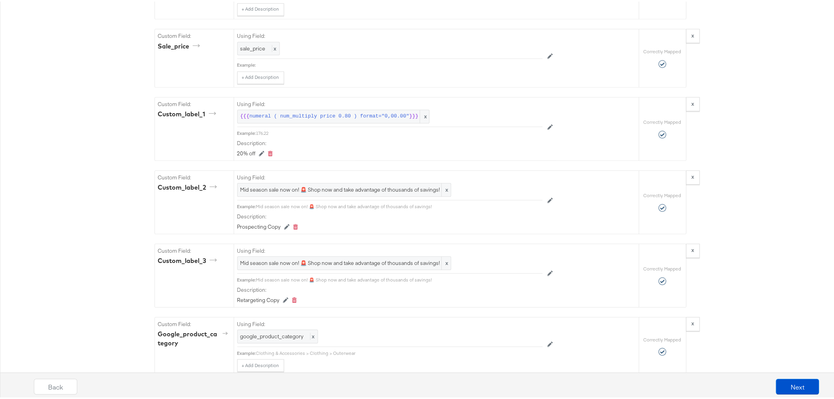
scroll to position [876, 0]
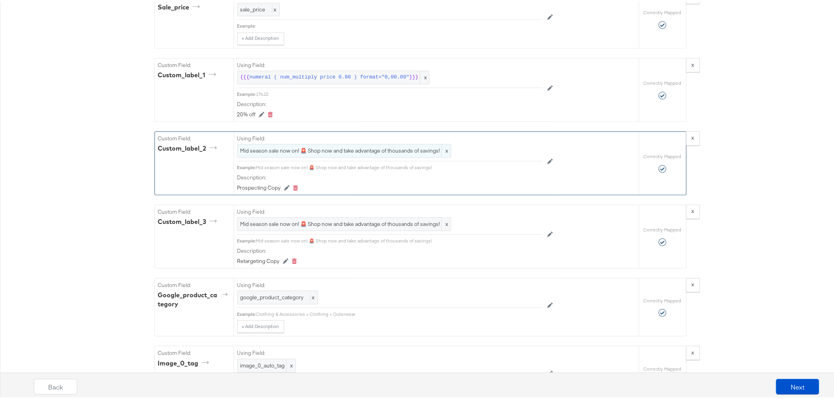
click at [271, 153] on span "Mid season sale now on! 🚨 Shop now and take advantage of thousands of savings!" at bounding box center [344, 148] width 208 height 7
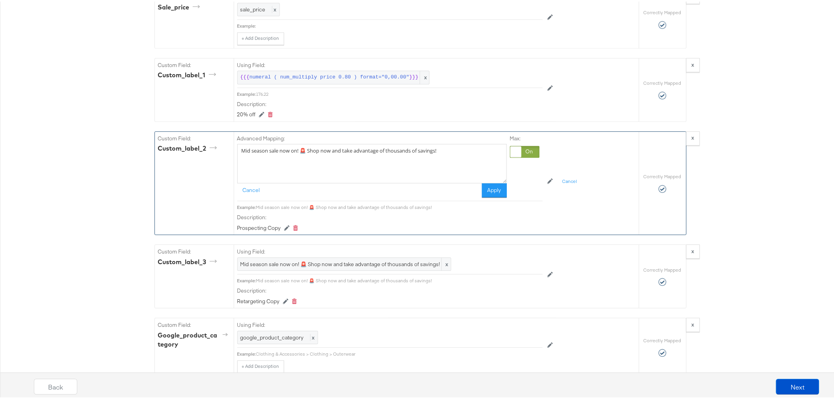
click at [271, 159] on textarea "Mid season sale now on! 🚨 Shop now and take advantage of thousands of savings!" at bounding box center [372, 161] width 270 height 39
paste textarea "New styles, endless choices 🔥 Find thousands of styles in one destination onlin…"
click at [261, 182] on textarea "New styles, endless choices 🔥 Find thousands of styles in one destination onlin…" at bounding box center [372, 161] width 270 height 39
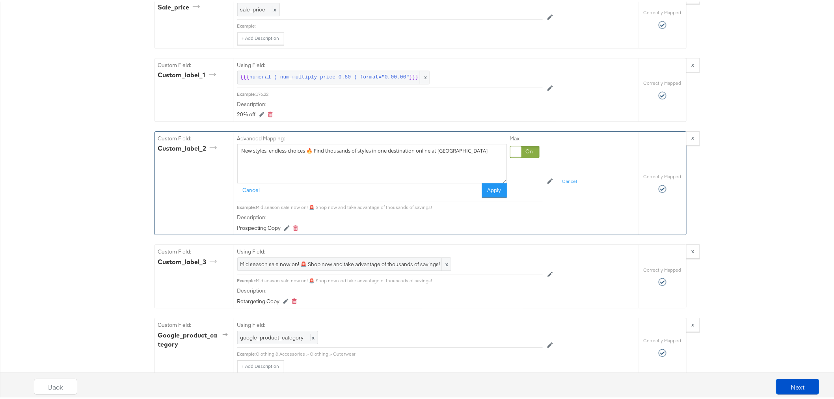
scroll to position [0, 0]
type textarea "New styles, endless choices 🔥 Find thousands of styles in one destination onlin…"
click at [488, 195] on button "Apply" at bounding box center [494, 189] width 25 height 14
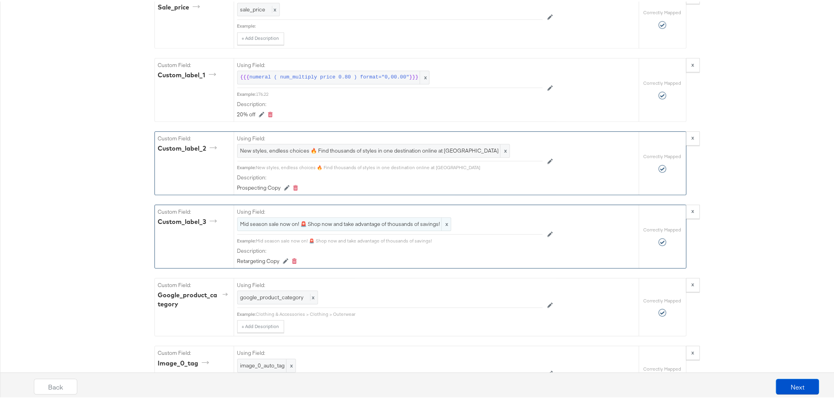
click at [258, 226] on span "Mid season sale now on! 🚨 Shop now and take advantage of thousands of savings!" at bounding box center [344, 222] width 208 height 7
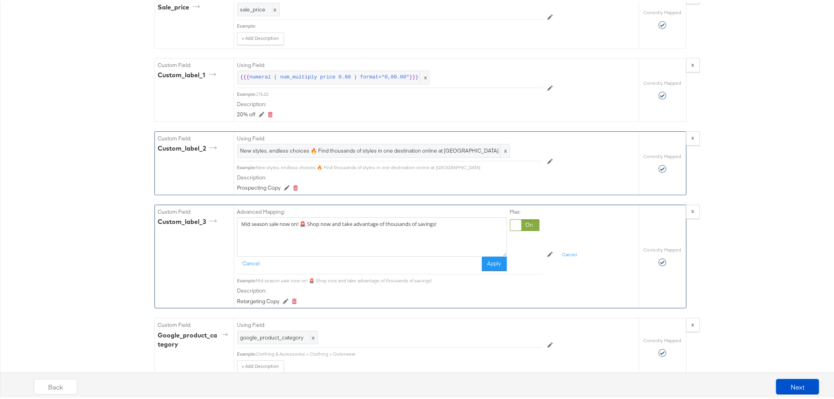
click at [265, 239] on textarea "Mid season sale now on! 🚨 Shop now and take advantage of thousands of savings!" at bounding box center [372, 235] width 270 height 39
paste textarea "enswear styles delivered FREE 👏🏻 Spend $260 and get free shipping to your door …"
type textarea "Menswear styles delivered FREE 👏🏻 Spend $260 and get free shipping to your door…"
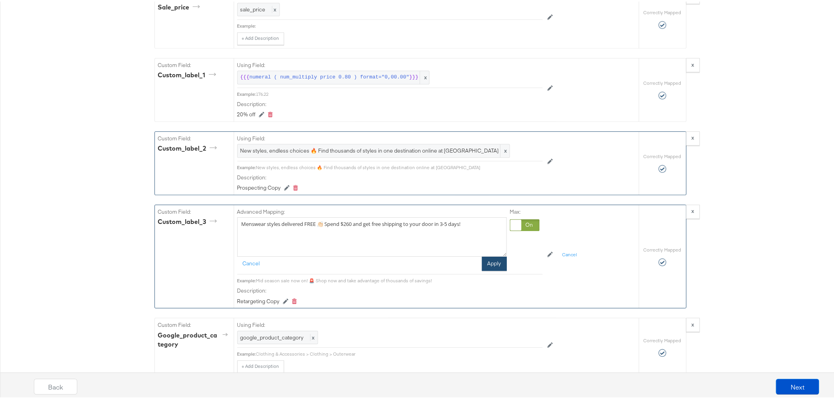
click at [495, 269] on button "Apply" at bounding box center [494, 262] width 25 height 14
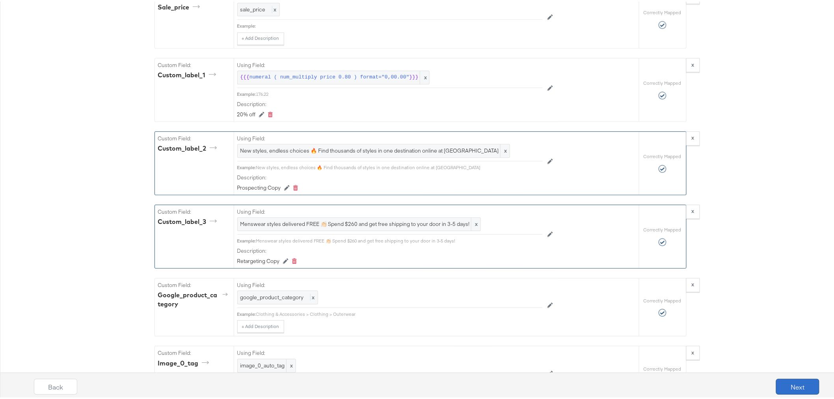
click at [780, 383] on button "Next" at bounding box center [797, 385] width 43 height 16
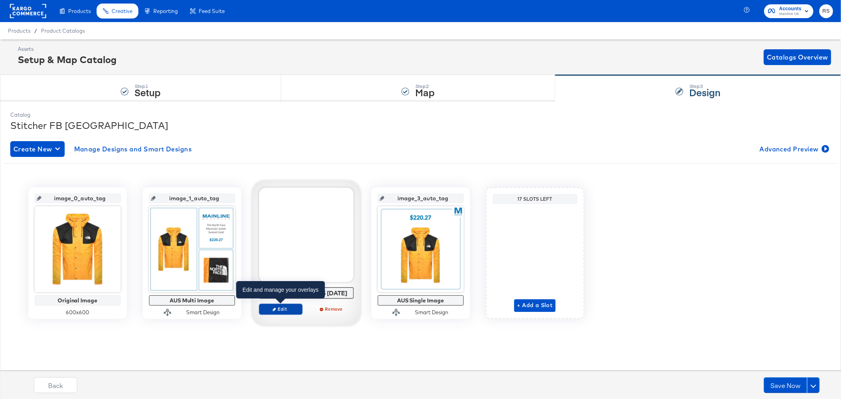
click at [282, 310] on span "Edit" at bounding box center [280, 309] width 36 height 6
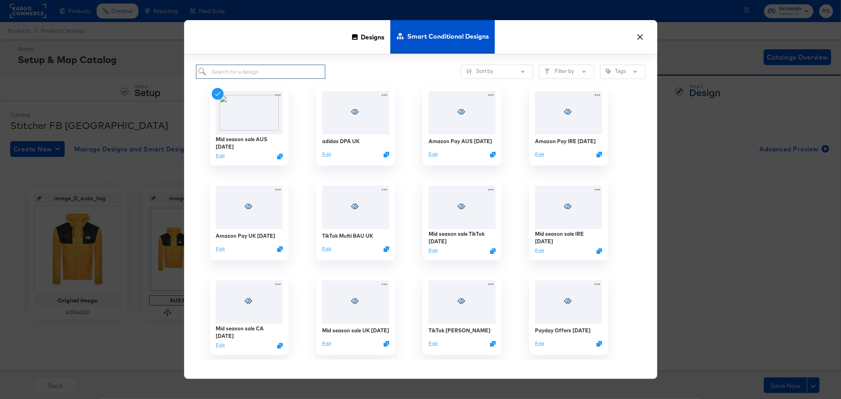
click at [249, 68] on input "search" at bounding box center [261, 72] width 130 height 15
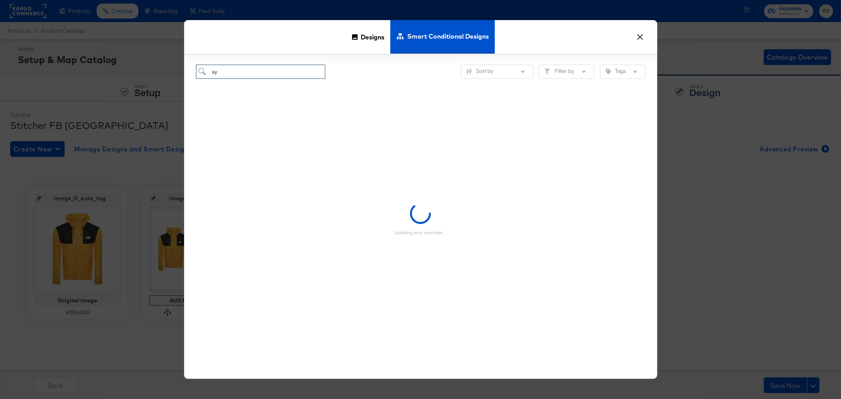
click at [249, 68] on input "ay" at bounding box center [261, 72] width 130 height 15
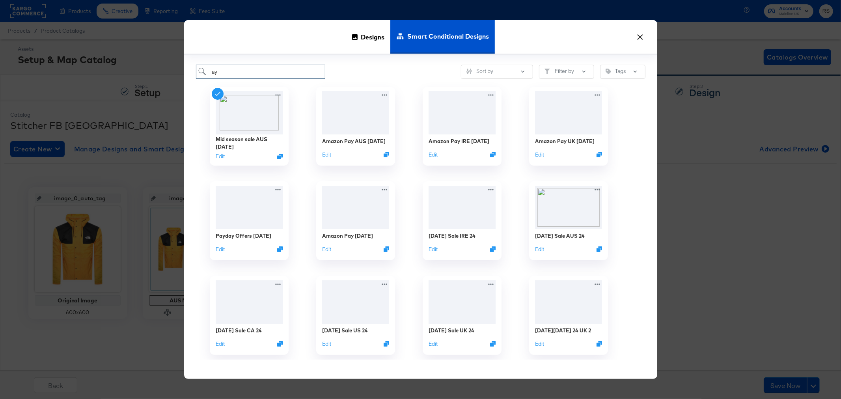
click at [249, 68] on input "ay" at bounding box center [261, 72] width 130 height 15
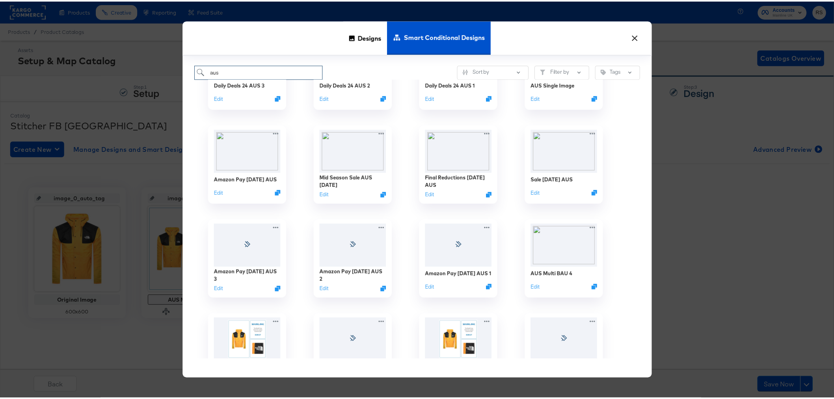
scroll to position [569, 0]
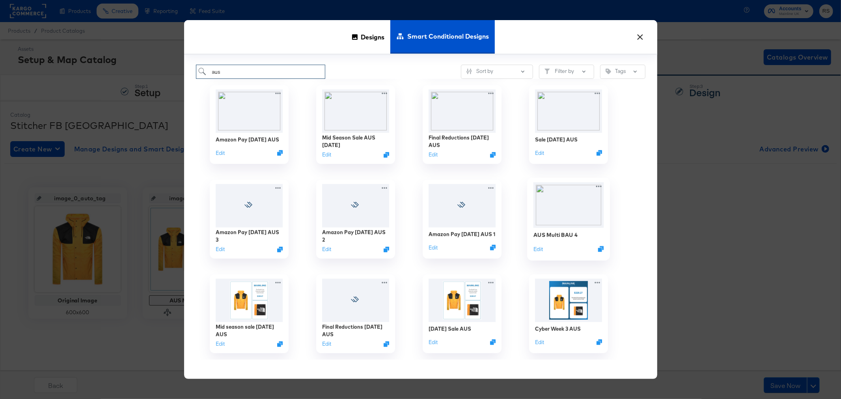
type input "aus"
click at [557, 198] on img at bounding box center [568, 204] width 71 height 45
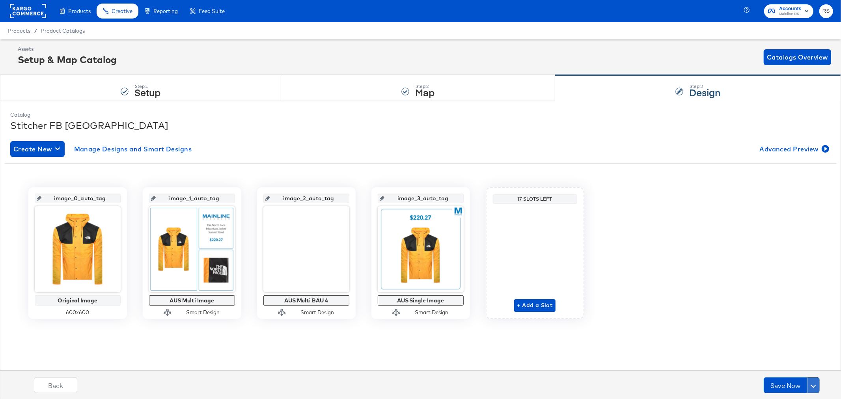
click at [817, 388] on button at bounding box center [813, 385] width 13 height 16
click at [806, 363] on div "Catalog Stitcher FB [GEOGRAPHIC_DATA] Create New Manage Designs and Smart Desig…" at bounding box center [420, 235] width 841 height 269
click at [810, 382] on button at bounding box center [813, 385] width 13 height 16
click at [802, 368] on div "Schedule Save" at bounding box center [794, 369] width 36 height 7
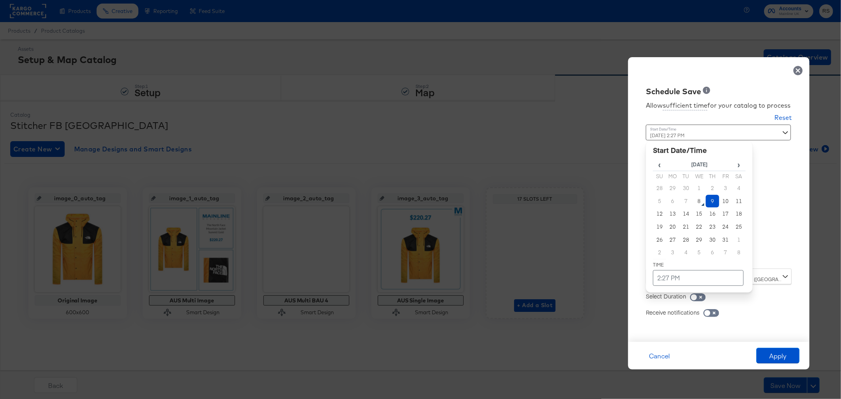
click at [706, 253] on div "[DATE] 2:27 PM ‹ [DATE] › Su Mo Tu We Th Fr Sa 28 29 30 1 2 3 4 5 6 7 8 9 10 11…" at bounding box center [699, 194] width 107 height 138
click at [679, 279] on td "2:27 PM" at bounding box center [698, 278] width 91 height 16
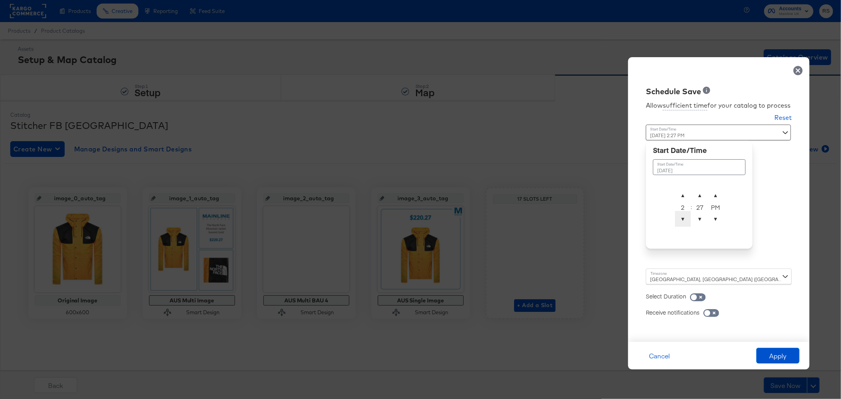
click at [687, 218] on span "▼" at bounding box center [683, 219] width 16 height 16
click at [682, 193] on span "▲" at bounding box center [683, 195] width 16 height 16
click at [704, 220] on span "▼" at bounding box center [700, 219] width 16 height 16
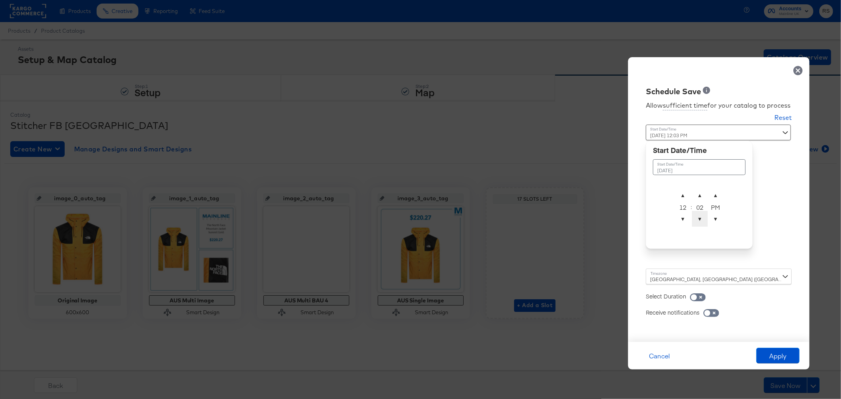
click at [704, 220] on span "▼" at bounding box center [700, 219] width 16 height 16
type input "[DATE] 12:00 AM"
click at [718, 222] on span "▼" at bounding box center [715, 219] width 16 height 16
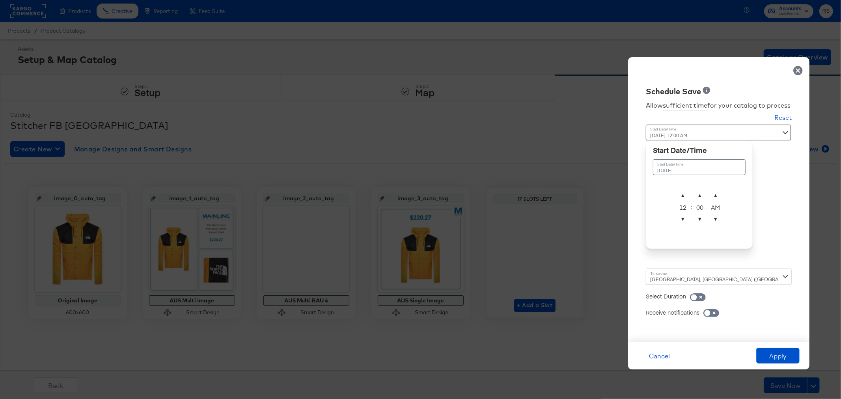
click at [786, 316] on div "Allow sufficient time for your catalog to process Reset Time : [DATE] 12:00 AM …" at bounding box center [718, 215] width 169 height 237
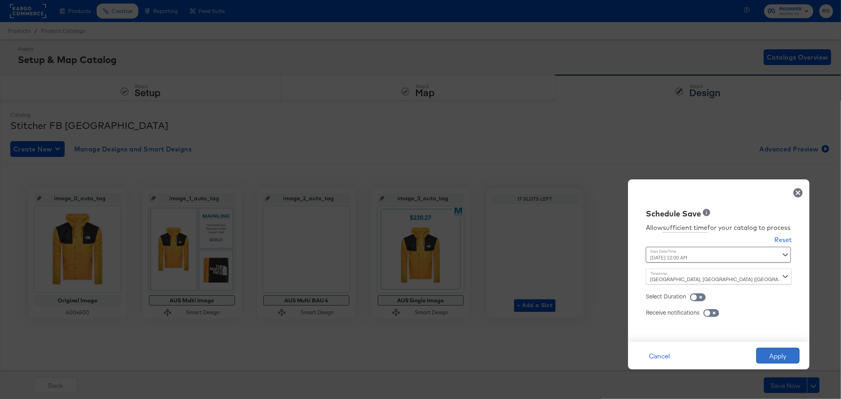
click at [779, 350] on button "Apply" at bounding box center [777, 356] width 43 height 16
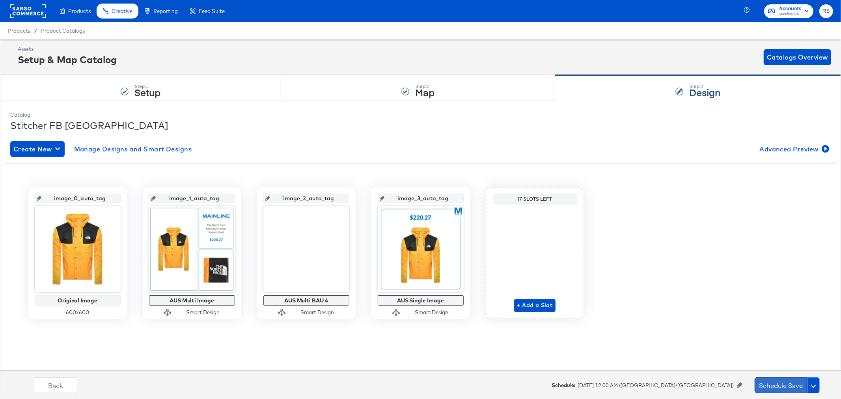
click at [790, 385] on button "Schedule Save" at bounding box center [780, 385] width 52 height 16
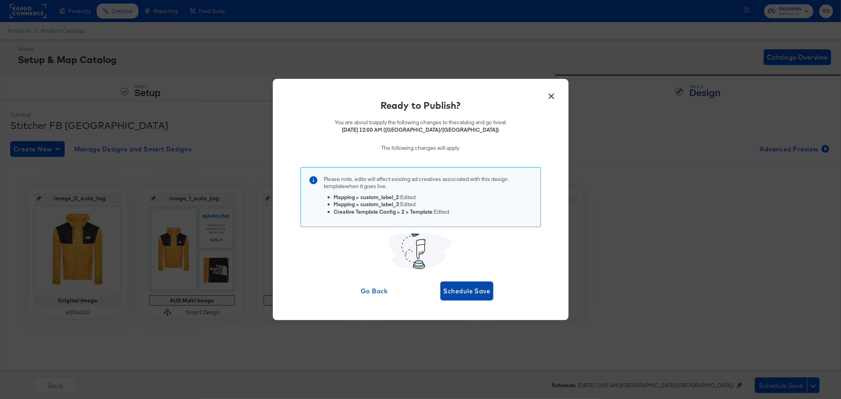
click at [470, 292] on span "Schedule Save" at bounding box center [466, 290] width 47 height 11
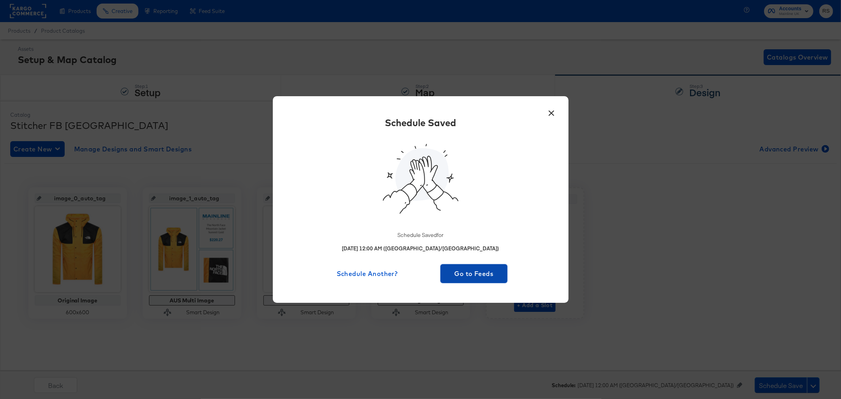
click at [457, 277] on span "Go to Feeds" at bounding box center [473, 273] width 61 height 11
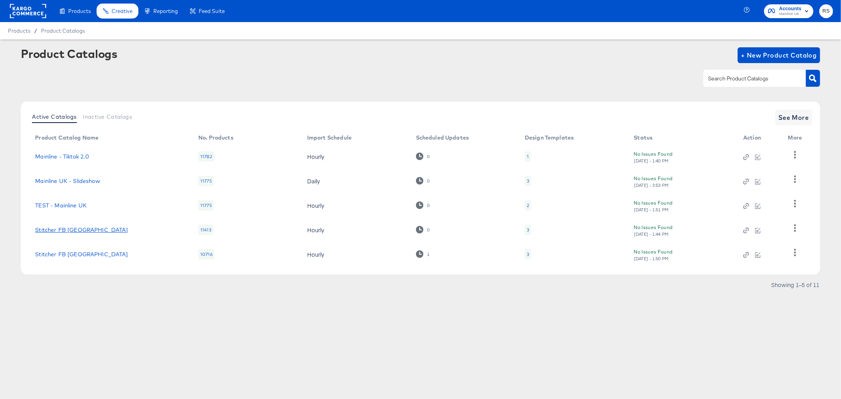
click at [76, 229] on link "Stitcher FB [GEOGRAPHIC_DATA]" at bounding box center [81, 230] width 93 height 6
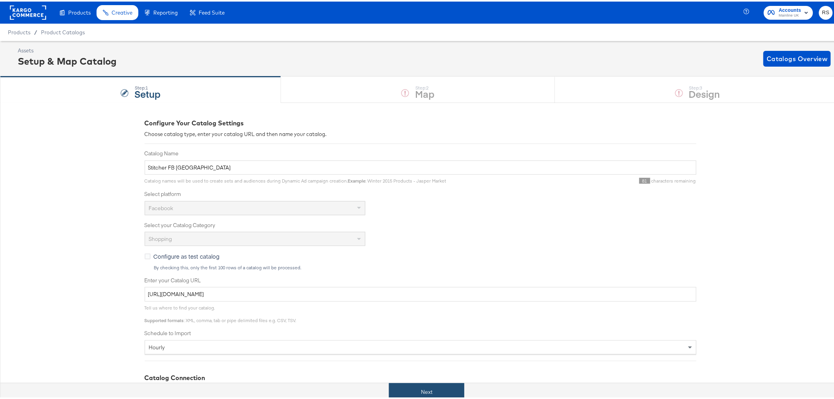
click at [415, 386] on button "Next" at bounding box center [426, 391] width 75 height 18
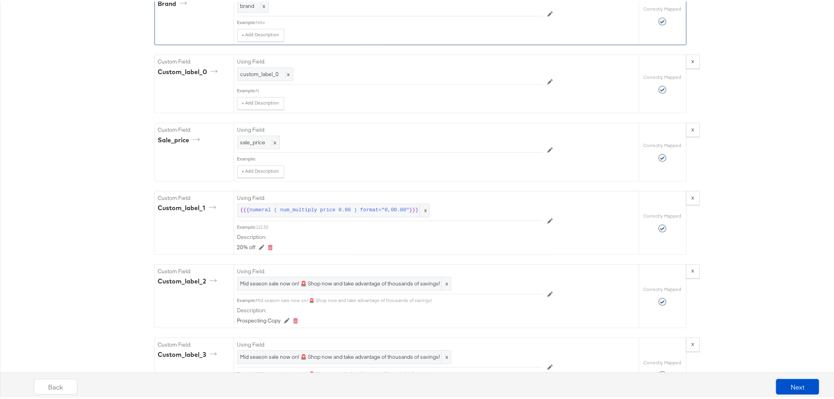
scroll to position [744, 0]
click at [327, 285] on span "Mid season sale now on! 🚨 Shop now and take advantage of thousands of savings!" at bounding box center [344, 280] width 208 height 7
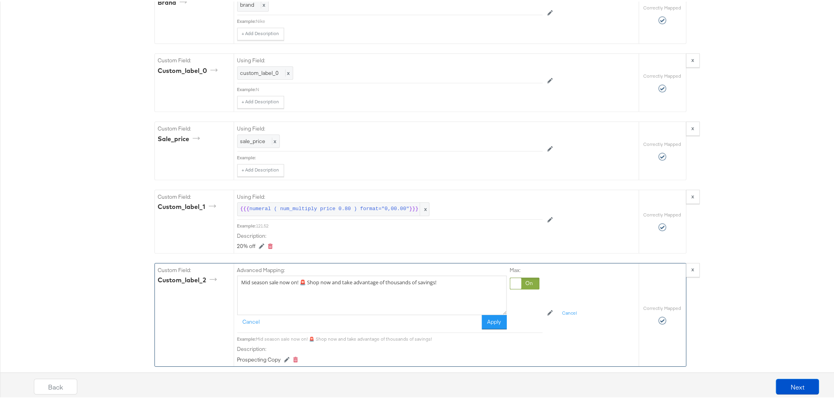
click at [329, 289] on textarea "Mid season sale now on! 🚨 Shop now and take advantage of thousands of savings!" at bounding box center [372, 293] width 270 height 39
paste textarea "New styles, endless choices 🔥 Find thousands of styles in one destination onlin…"
type textarea "New styles, endless choices 🔥 Find thousands of styles in one destination onlin…"
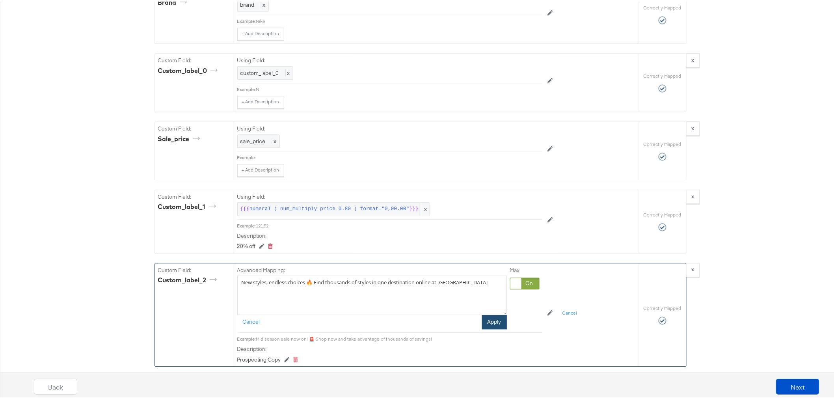
click at [485, 328] on button "Apply" at bounding box center [494, 320] width 25 height 14
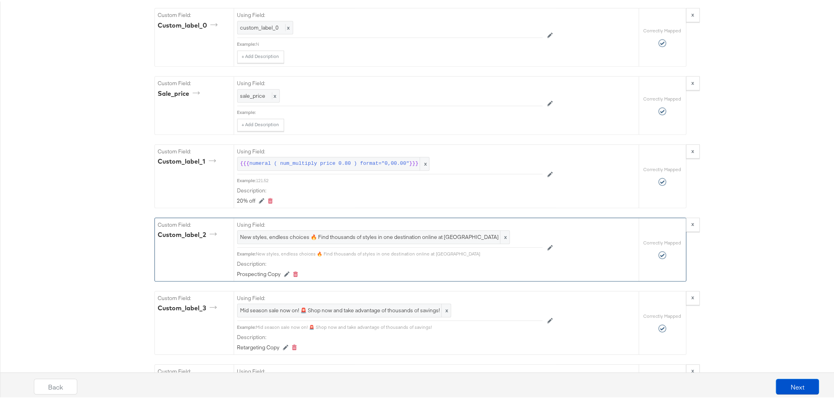
scroll to position [832, 0]
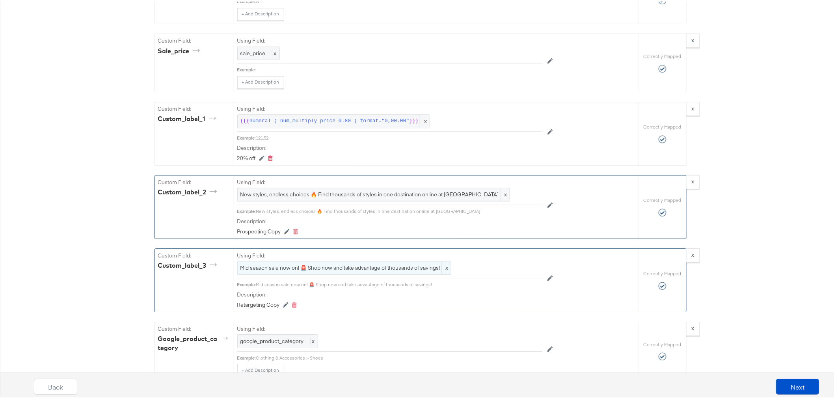
click at [270, 270] on span "Mid season sale now on! 🚨 Shop now and take advantage of thousands of savings!" at bounding box center [344, 265] width 208 height 7
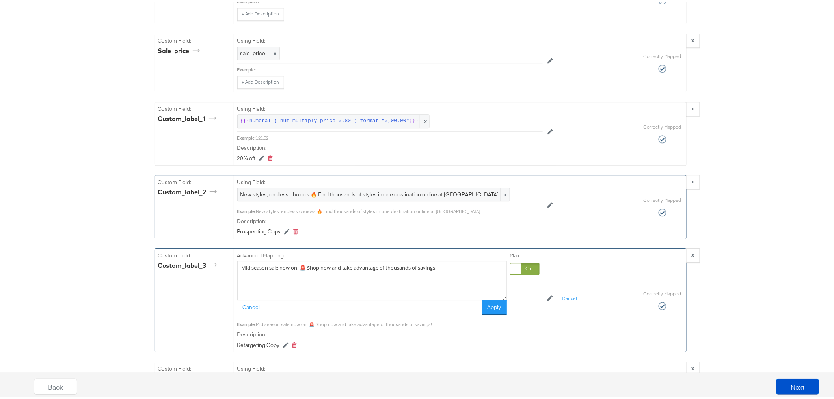
click at [270, 277] on textarea "Mid season sale now on! 🚨 Shop now and take advantage of thousands of savings!" at bounding box center [372, 278] width 270 height 39
paste textarea "enswear styles delivered FREE 👏🏻 Spend €99 and get free shipping to your door i…"
type textarea "Menswear styles delivered FREE 👏🏻 Spend €99 and get free shipping to your door …"
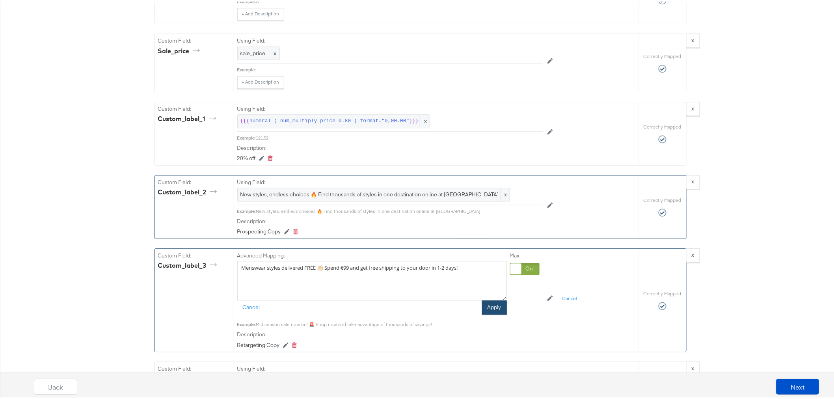
click at [483, 313] on button "Apply" at bounding box center [494, 306] width 25 height 14
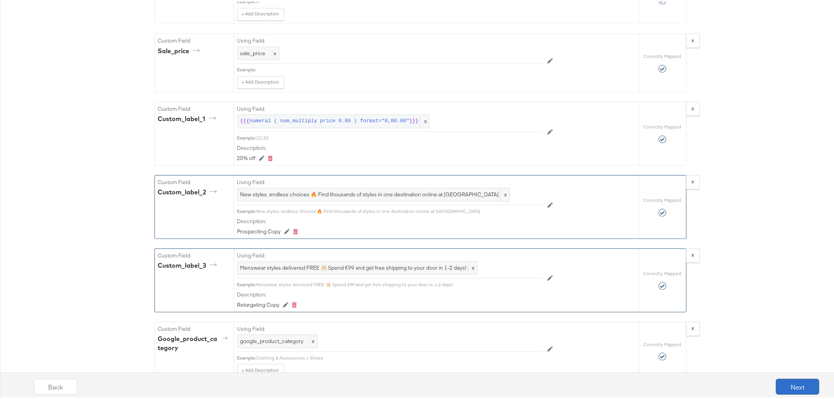
click at [785, 382] on button "Next" at bounding box center [797, 385] width 43 height 16
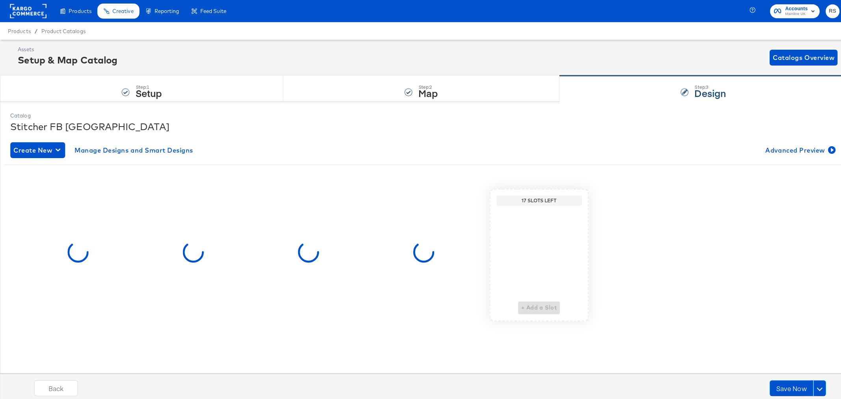
scroll to position [0, 0]
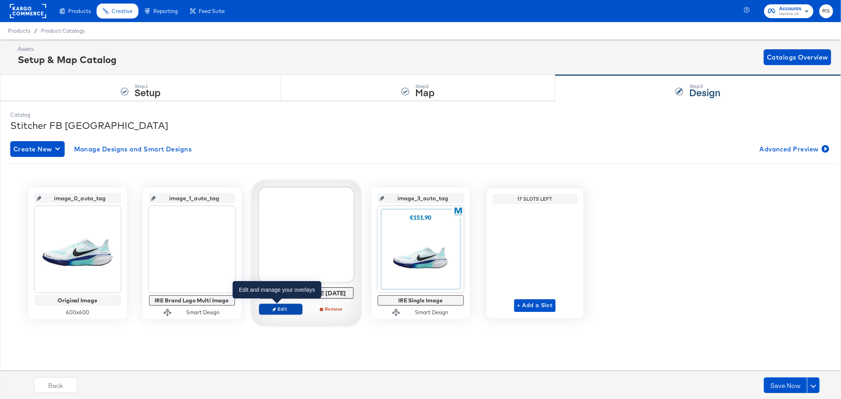
click at [283, 309] on span "Edit" at bounding box center [280, 309] width 36 height 6
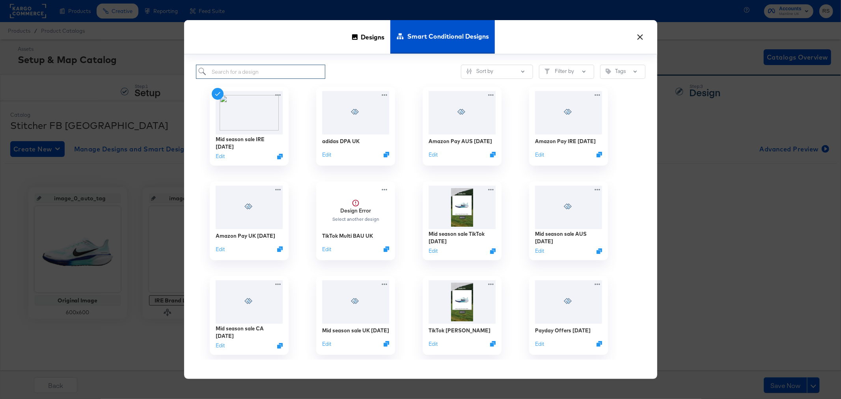
click at [265, 75] on input "search" at bounding box center [261, 72] width 130 height 15
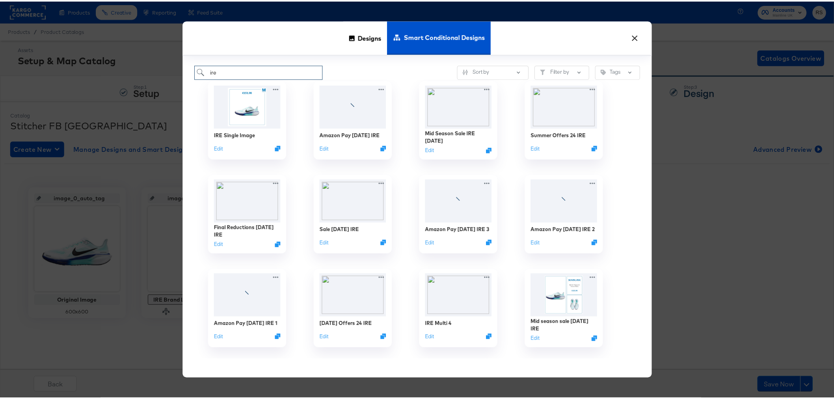
scroll to position [620, 0]
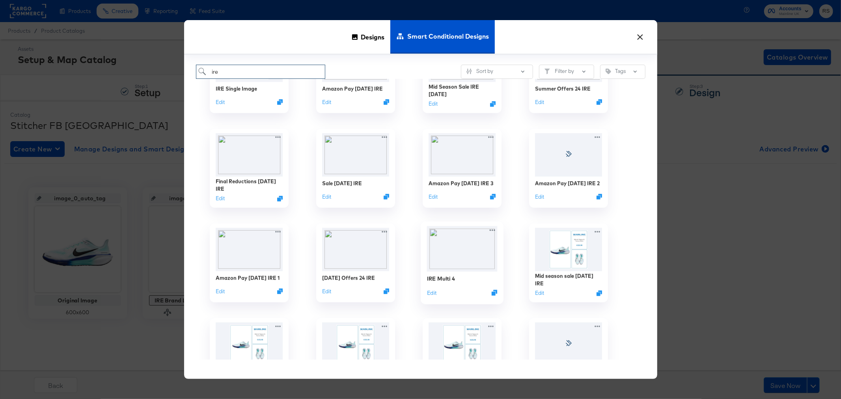
type input "ire"
click at [456, 244] on img at bounding box center [461, 249] width 71 height 46
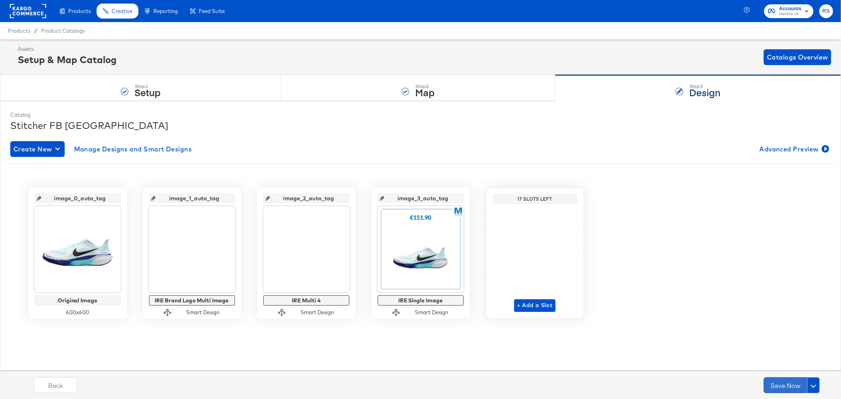
click at [778, 387] on button "Save Now" at bounding box center [784, 385] width 43 height 16
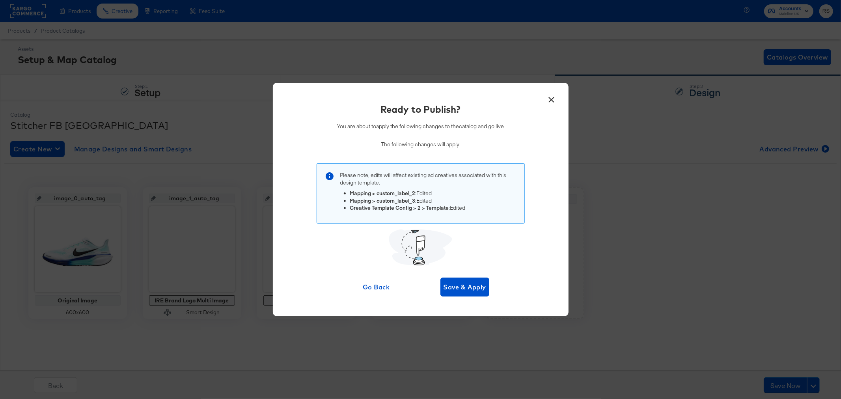
click at [557, 97] on button "×" at bounding box center [551, 98] width 14 height 14
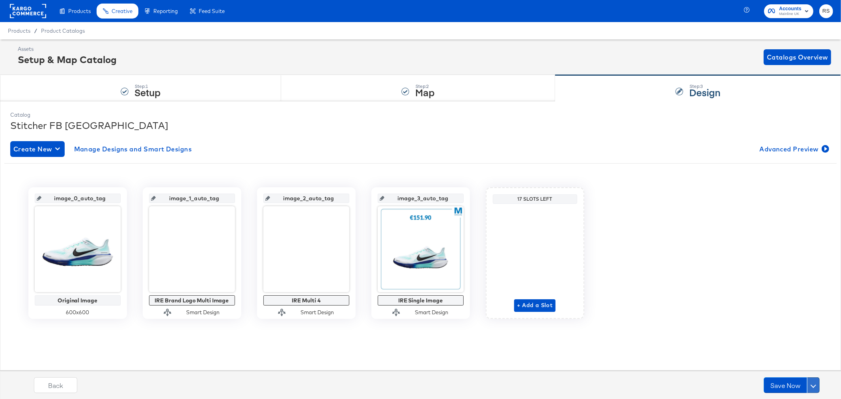
click at [816, 383] on button at bounding box center [813, 385] width 13 height 16
click at [797, 369] on div "Schedule Save" at bounding box center [794, 369] width 36 height 7
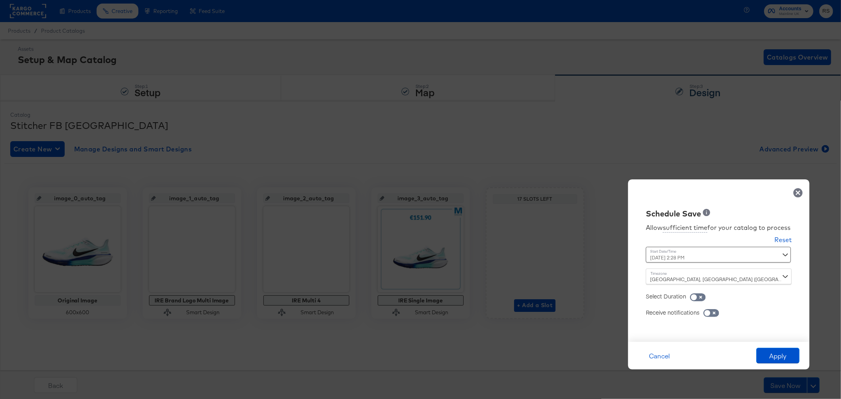
click at [722, 265] on div "Time : [DATE] 2:28 PM ‹ [DATE] › Su Mo Tu We Th Fr Sa 28 29 30 1 2 3 4 5 6 7 8 …" at bounding box center [699, 258] width 107 height 22
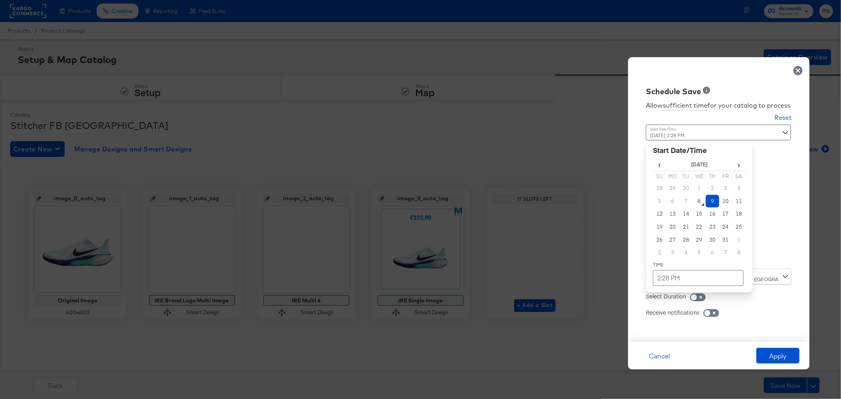
click at [718, 261] on div "[DATE] 2:28 PM ‹ [DATE] › Su Mo Tu We Th Fr Sa 28 29 30 1 2 3 4 5 6 7 8 9 10 11…" at bounding box center [699, 194] width 107 height 138
click at [674, 285] on td "2:28 PM" at bounding box center [698, 278] width 91 height 16
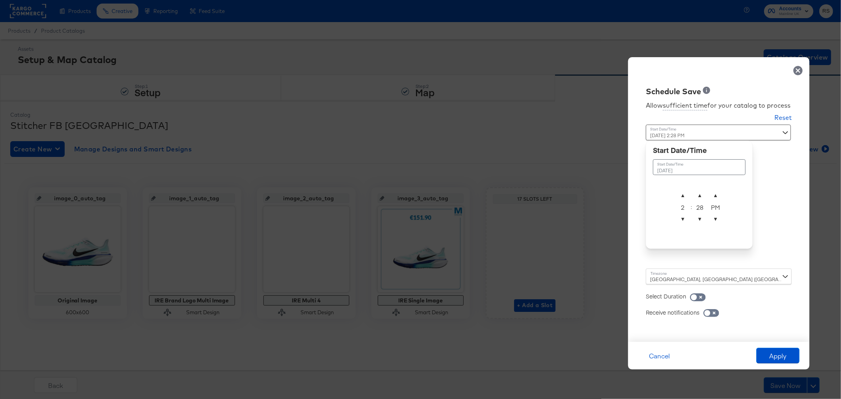
click at [681, 229] on td "▲ 2 ▼ : ▲ 28 ▼ ▲ PM ▼" at bounding box center [698, 208] width 49 height 42
click at [683, 223] on span "▼" at bounding box center [683, 219] width 16 height 16
click at [702, 226] on span "▼" at bounding box center [700, 219] width 16 height 16
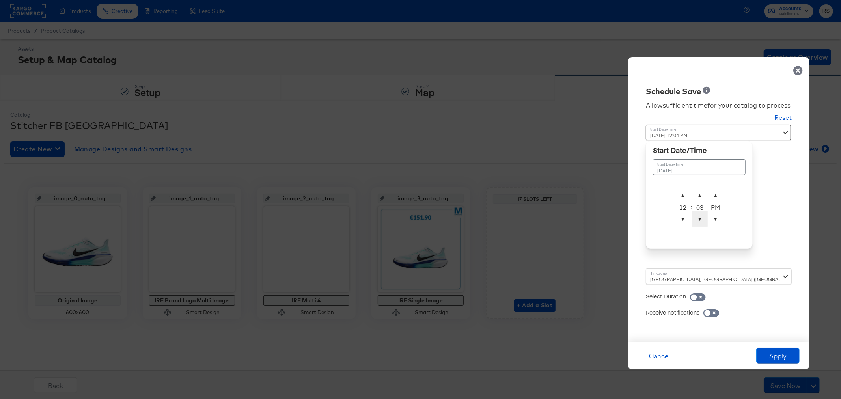
click at [702, 226] on span "▼" at bounding box center [700, 219] width 16 height 16
type input "[DATE] 12:00 AM"
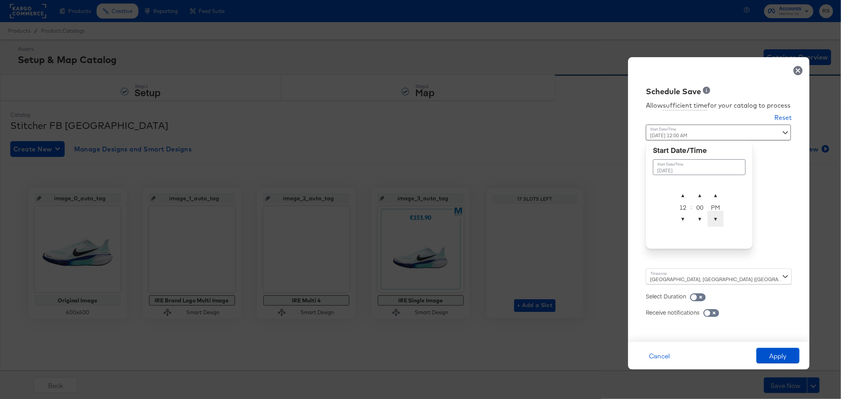
click at [720, 216] on span "▼" at bounding box center [715, 219] width 16 height 16
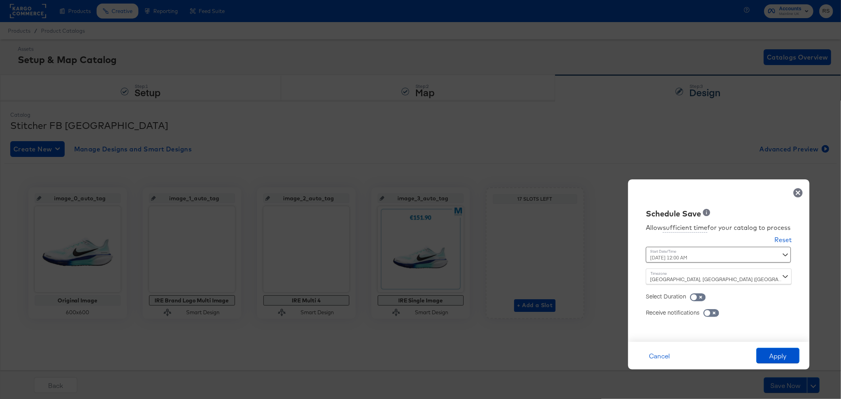
click at [799, 253] on div "Allow sufficient time for your catalog to process Reset Time : [DATE] 12:00 AM …" at bounding box center [718, 276] width 169 height 115
click at [780, 352] on button "Apply" at bounding box center [777, 356] width 43 height 16
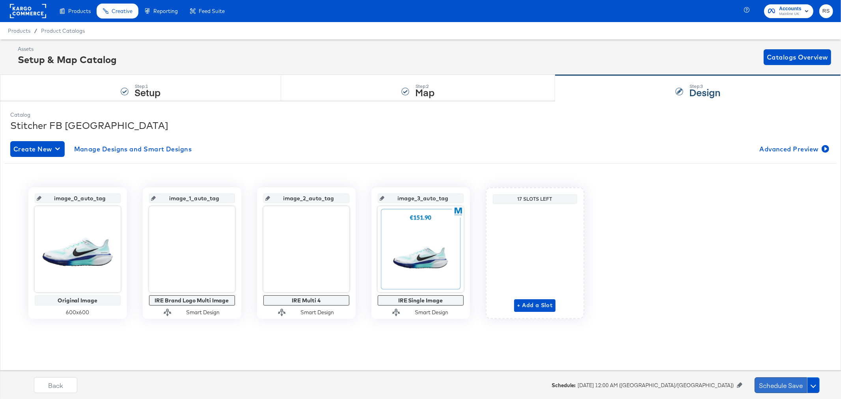
click at [780, 385] on button "Schedule Save" at bounding box center [780, 385] width 52 height 16
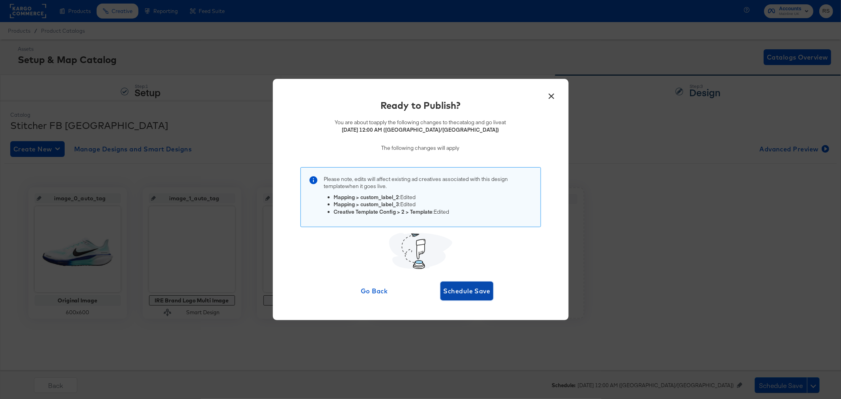
click at [462, 284] on button "Schedule Save" at bounding box center [466, 290] width 53 height 19
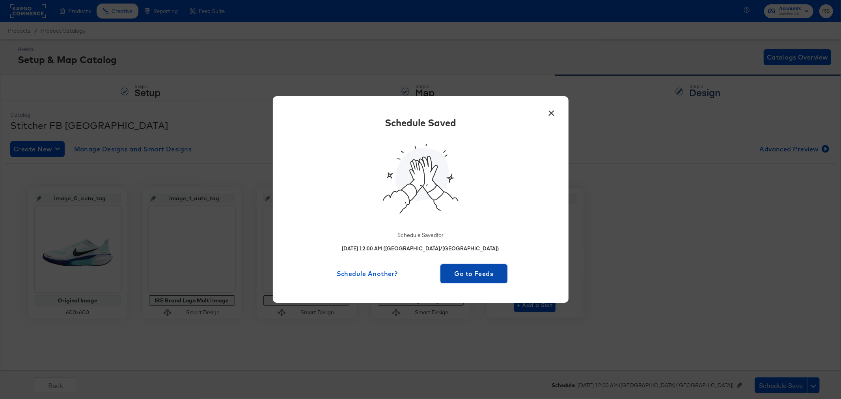
click at [456, 274] on span "Go to Feeds" at bounding box center [473, 273] width 61 height 11
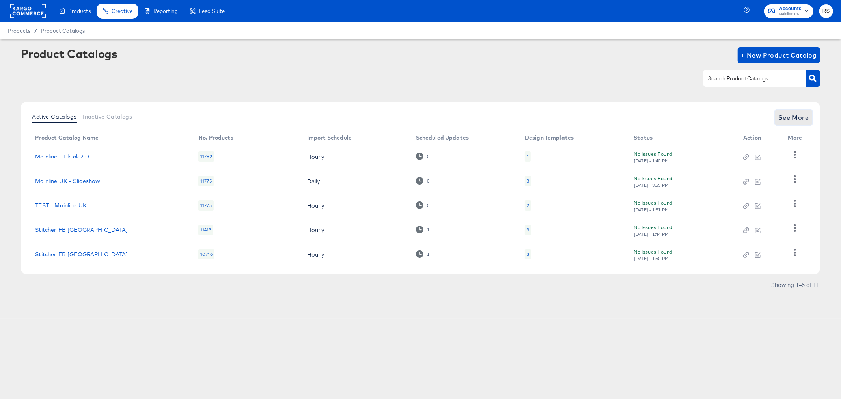
click at [784, 119] on span "See More" at bounding box center [793, 117] width 31 height 11
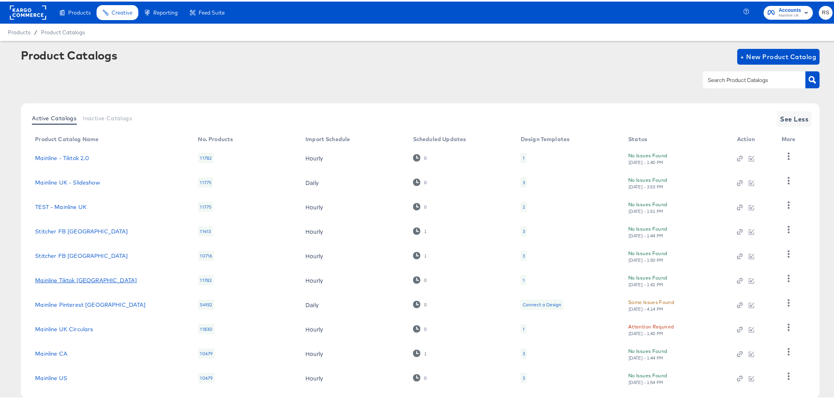
click at [69, 280] on link "Mainline Tiktok [GEOGRAPHIC_DATA]" at bounding box center [86, 278] width 102 height 6
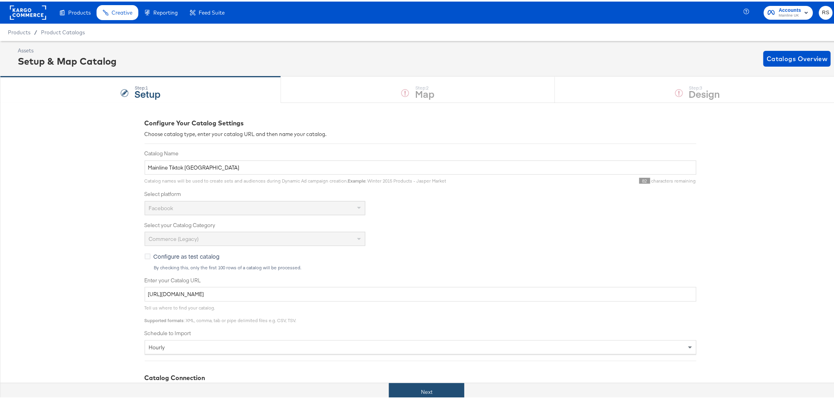
click at [437, 387] on button "Next" at bounding box center [426, 391] width 75 height 18
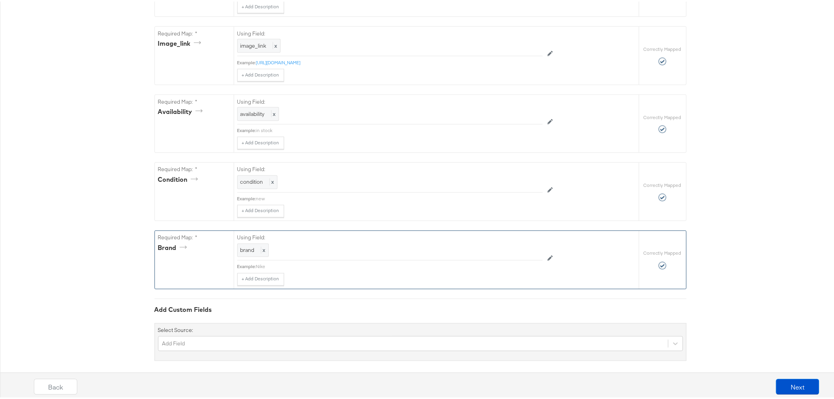
scroll to position [506, 0]
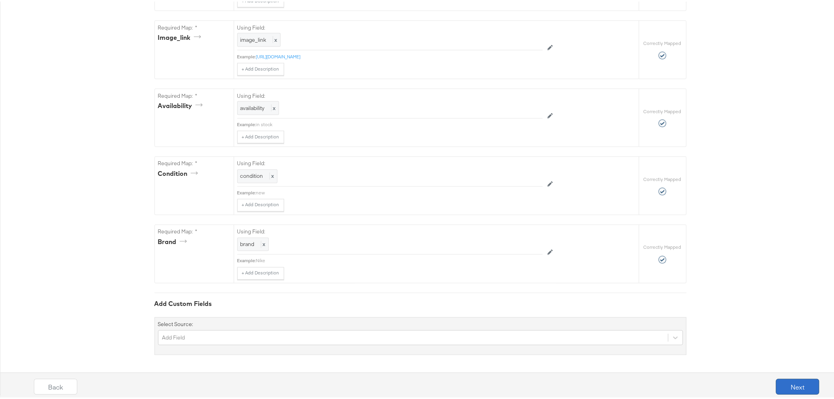
click at [789, 381] on button "Next" at bounding box center [797, 385] width 43 height 16
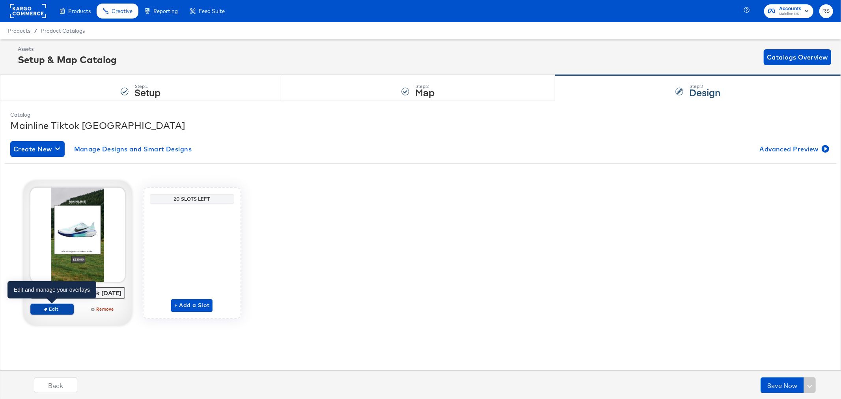
click at [66, 307] on span "Edit" at bounding box center [52, 309] width 36 height 6
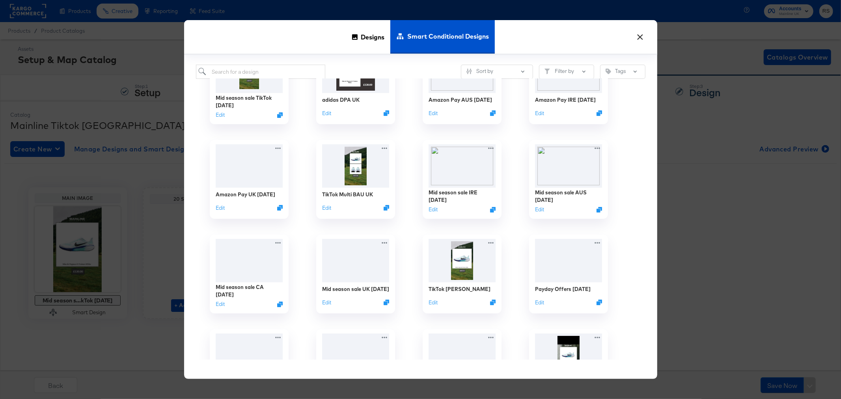
scroll to position [44, 0]
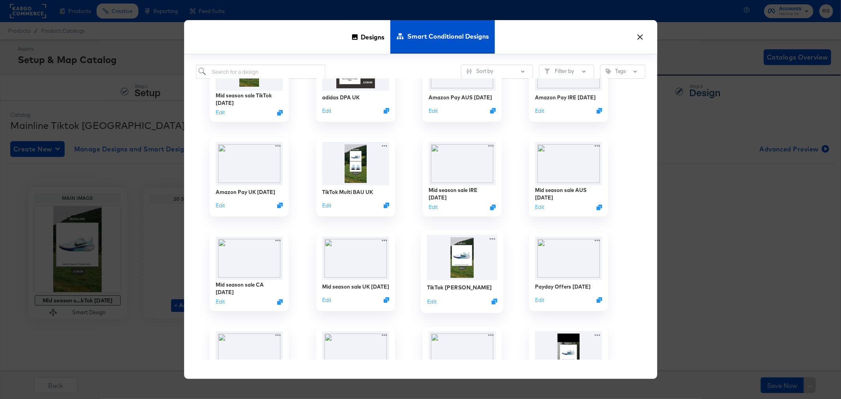
click at [458, 297] on div "TikTok [PERSON_NAME] Edit" at bounding box center [461, 294] width 71 height 28
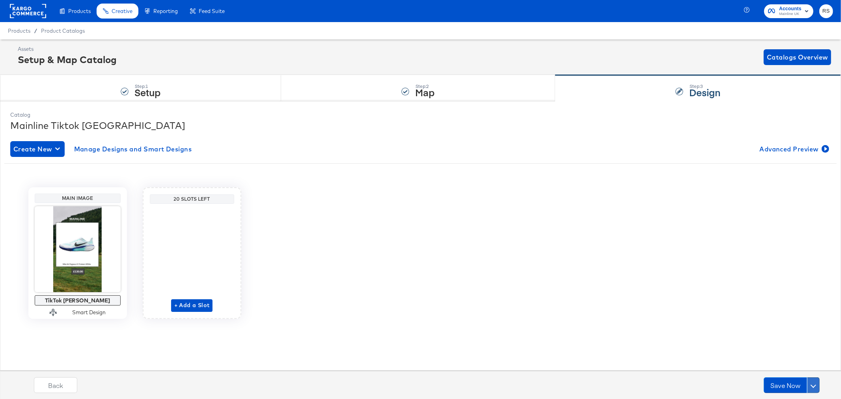
click at [817, 384] on button at bounding box center [813, 385] width 13 height 16
click at [795, 372] on div "Schedule Save" at bounding box center [794, 369] width 36 height 7
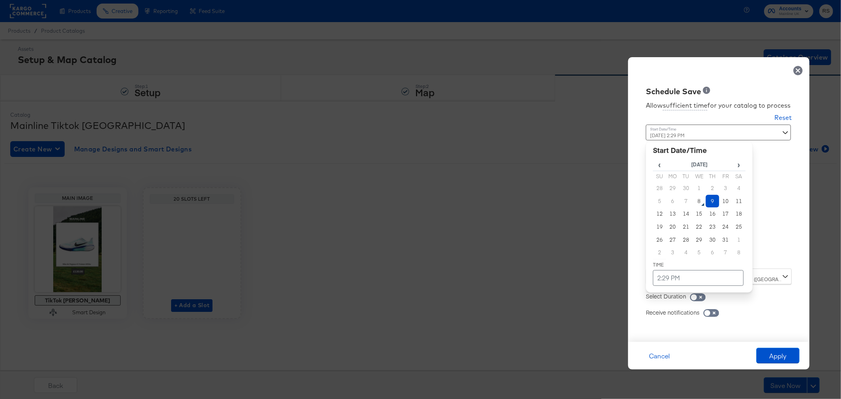
click at [674, 258] on div "[DATE] 2:29 PM ‹ [DATE] › Su Mo Tu We Th Fr Sa 28 29 30 1 2 3 4 5 6 7 8 9 10 11…" at bounding box center [699, 194] width 107 height 138
click at [673, 283] on td "2:29 PM" at bounding box center [698, 278] width 91 height 16
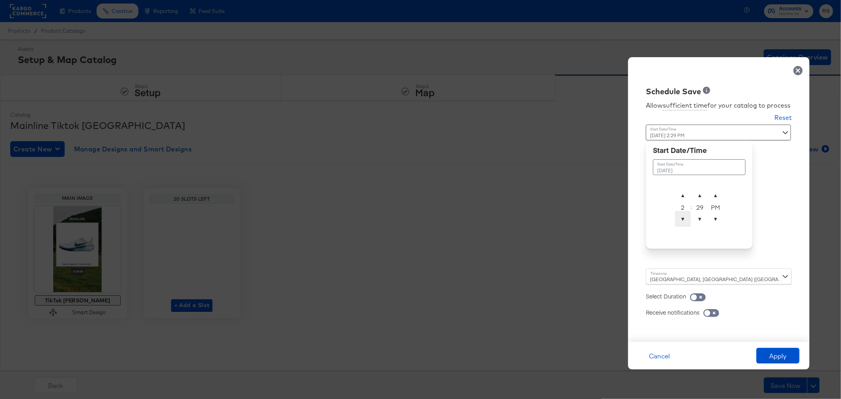
click at [680, 219] on span "▼" at bounding box center [683, 219] width 16 height 16
click at [697, 219] on span "▼" at bounding box center [700, 219] width 16 height 16
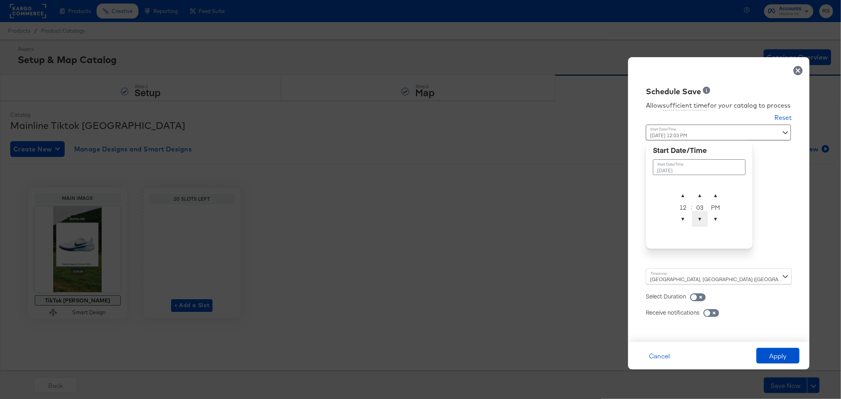
click at [697, 219] on span "▼" at bounding box center [700, 219] width 16 height 16
type input "[DATE] 12:00 AM"
click at [715, 225] on span "▼" at bounding box center [715, 219] width 16 height 16
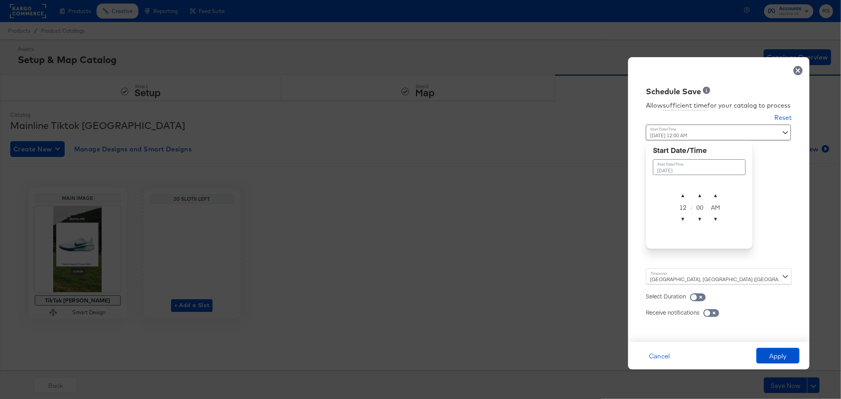
click at [791, 257] on div "Allow sufficient time for your catalog to process Reset Time : [DATE] 12:00 AM …" at bounding box center [718, 215] width 169 height 237
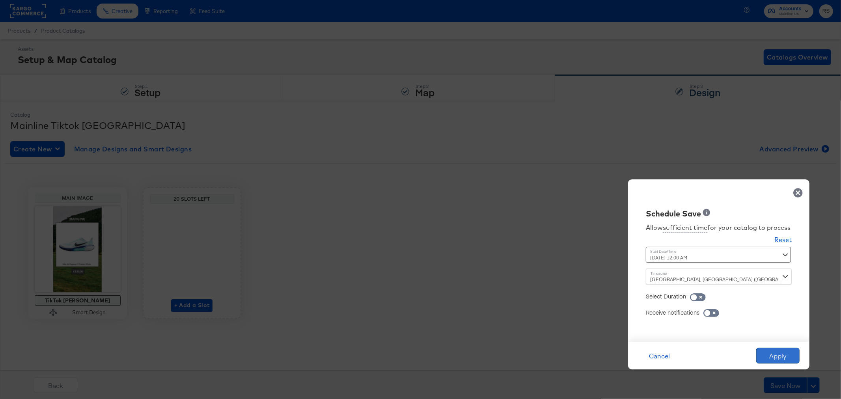
click at [774, 356] on button "Apply" at bounding box center [777, 356] width 43 height 16
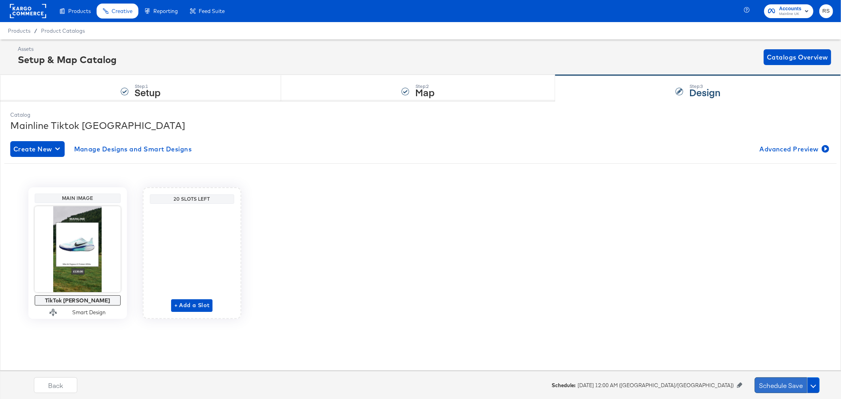
click at [782, 386] on button "Schedule Save" at bounding box center [780, 385] width 52 height 16
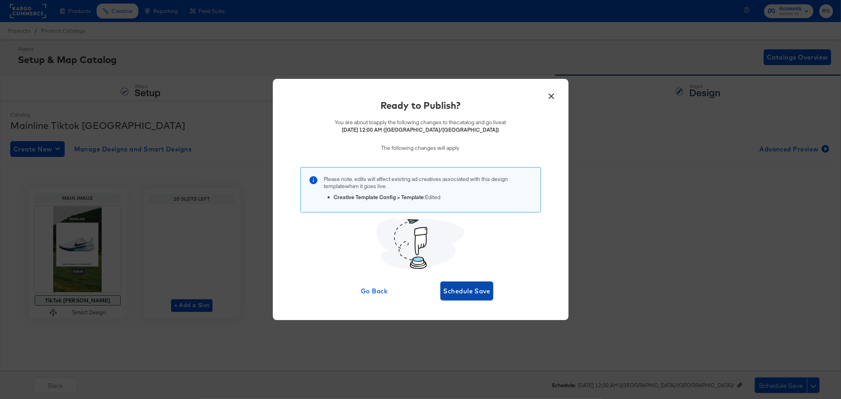
click at [485, 290] on span "Schedule Save" at bounding box center [466, 290] width 47 height 11
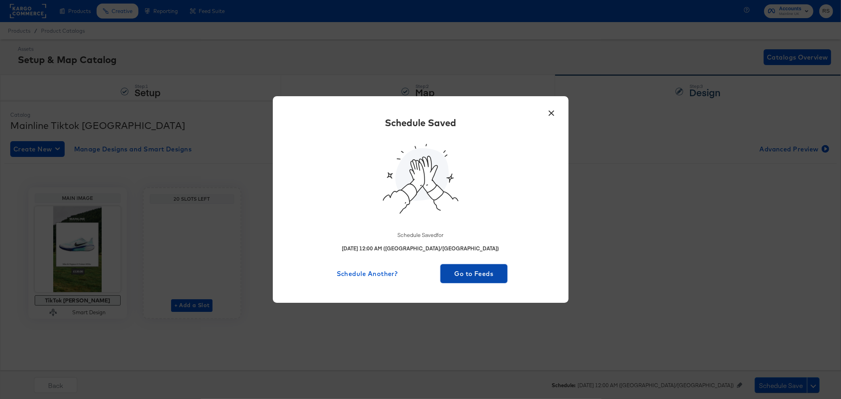
click at [479, 272] on span "Go to Feeds" at bounding box center [473, 273] width 61 height 11
